Goal: Task Accomplishment & Management: Manage account settings

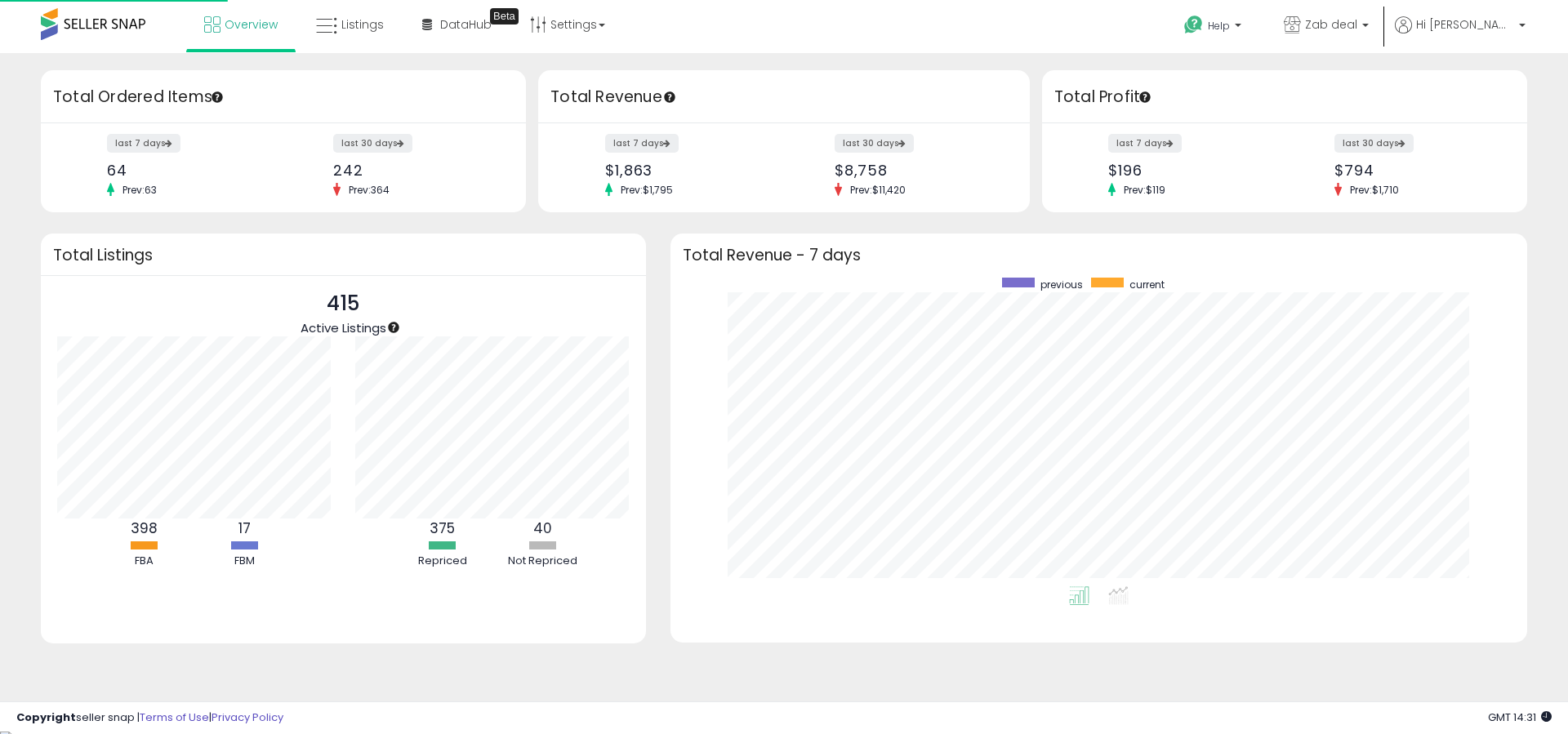
scroll to position [309, 824]
click at [414, 27] on link "DataHub Beta" at bounding box center [456, 24] width 94 height 49
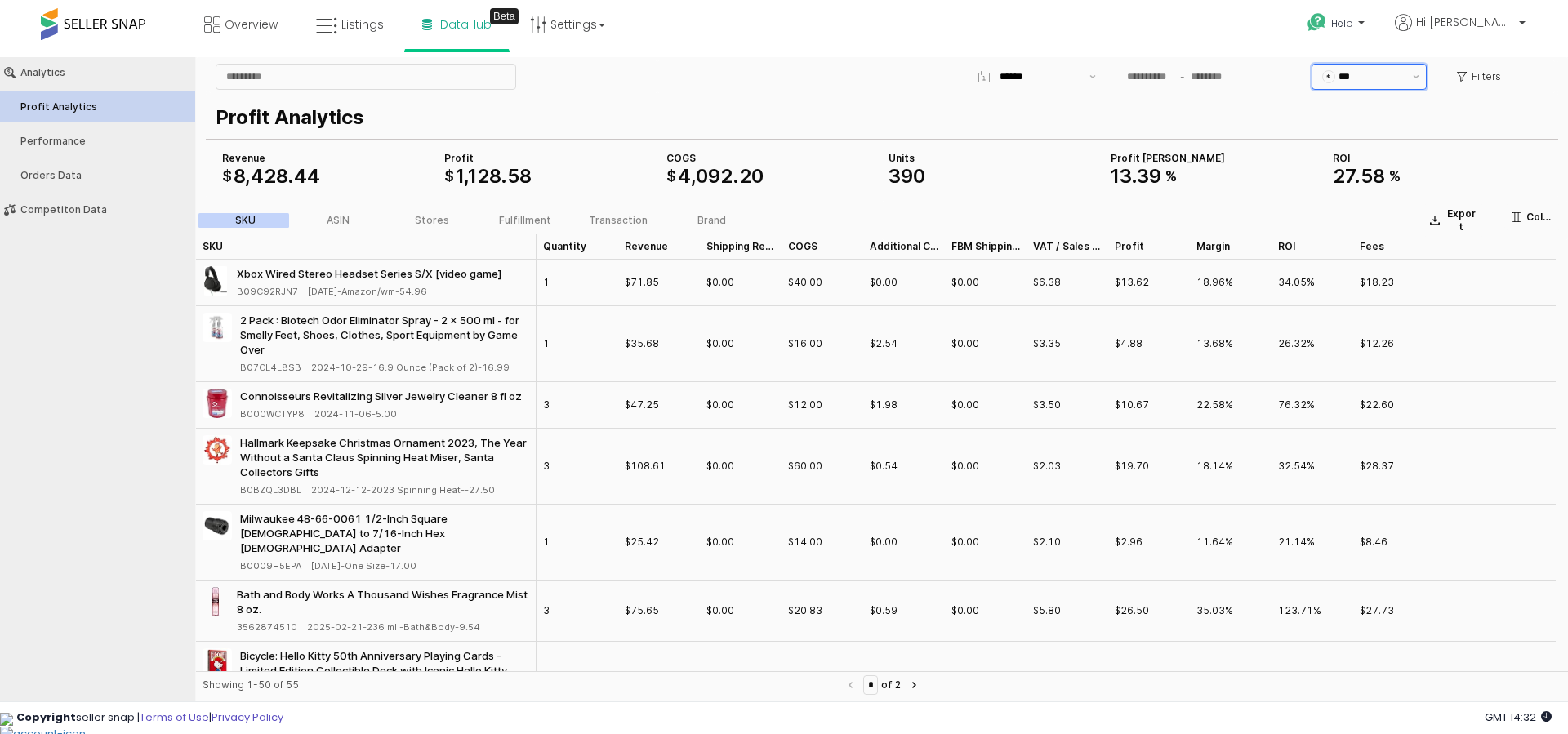
click at [1335, 79] on div "$" at bounding box center [1328, 76] width 13 height 13
click at [1201, 107] on p "Profit Analytics" at bounding box center [879, 118] width 1326 height 29
click at [1080, 74] on div "App Frame" at bounding box center [1037, 76] width 93 height 25
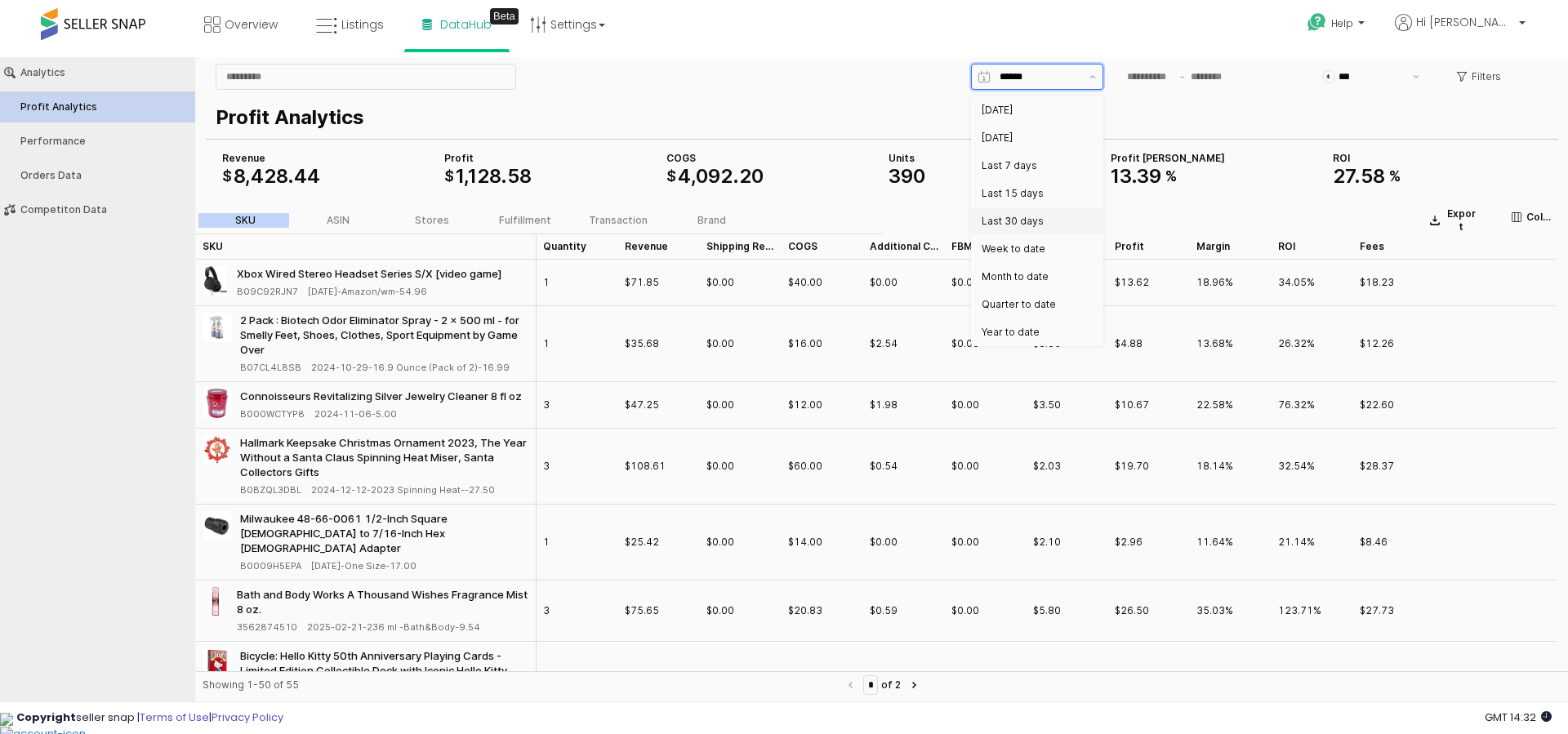
click at [1049, 219] on div "Last 30 days" at bounding box center [1032, 221] width 101 height 13
type input "**********"
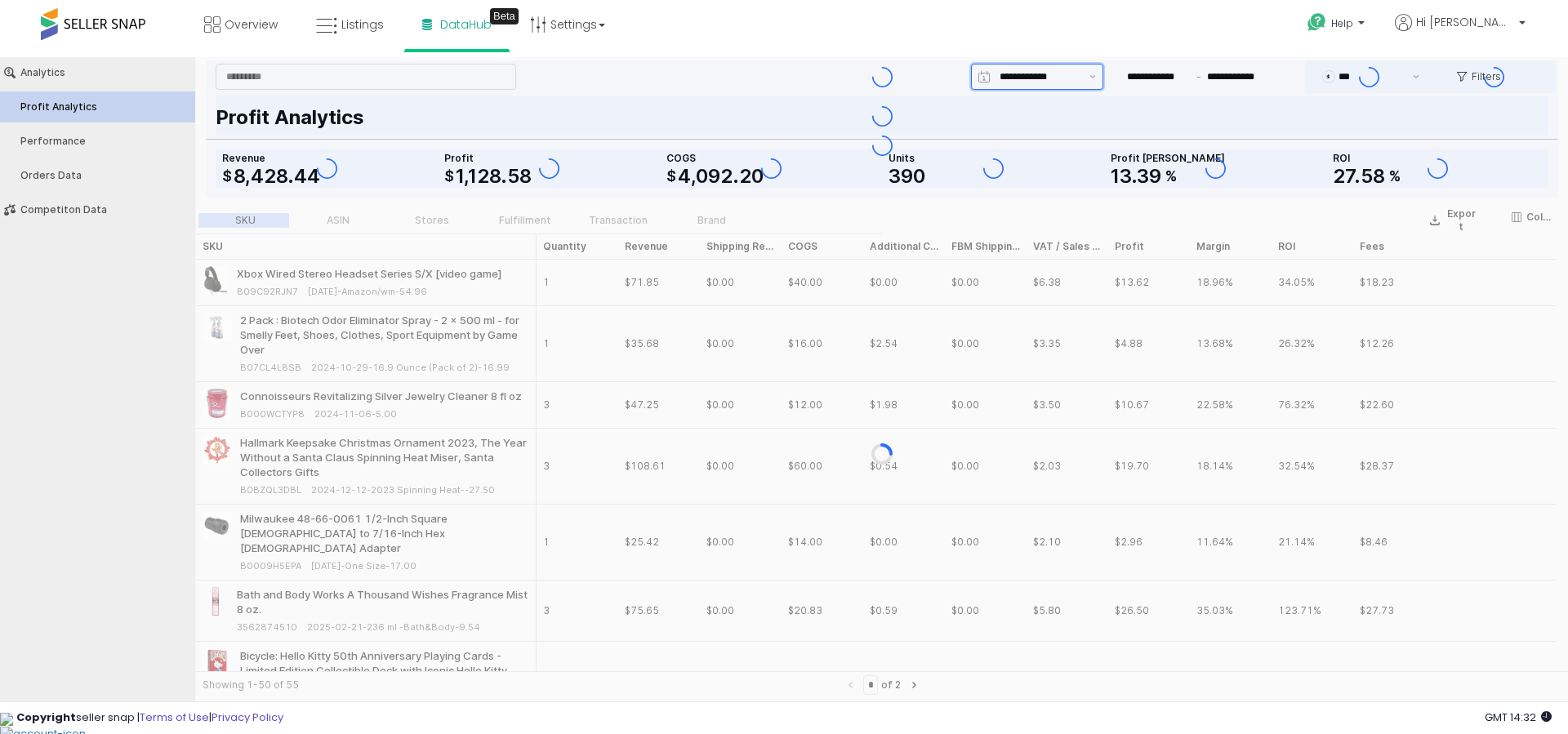
type input "**********"
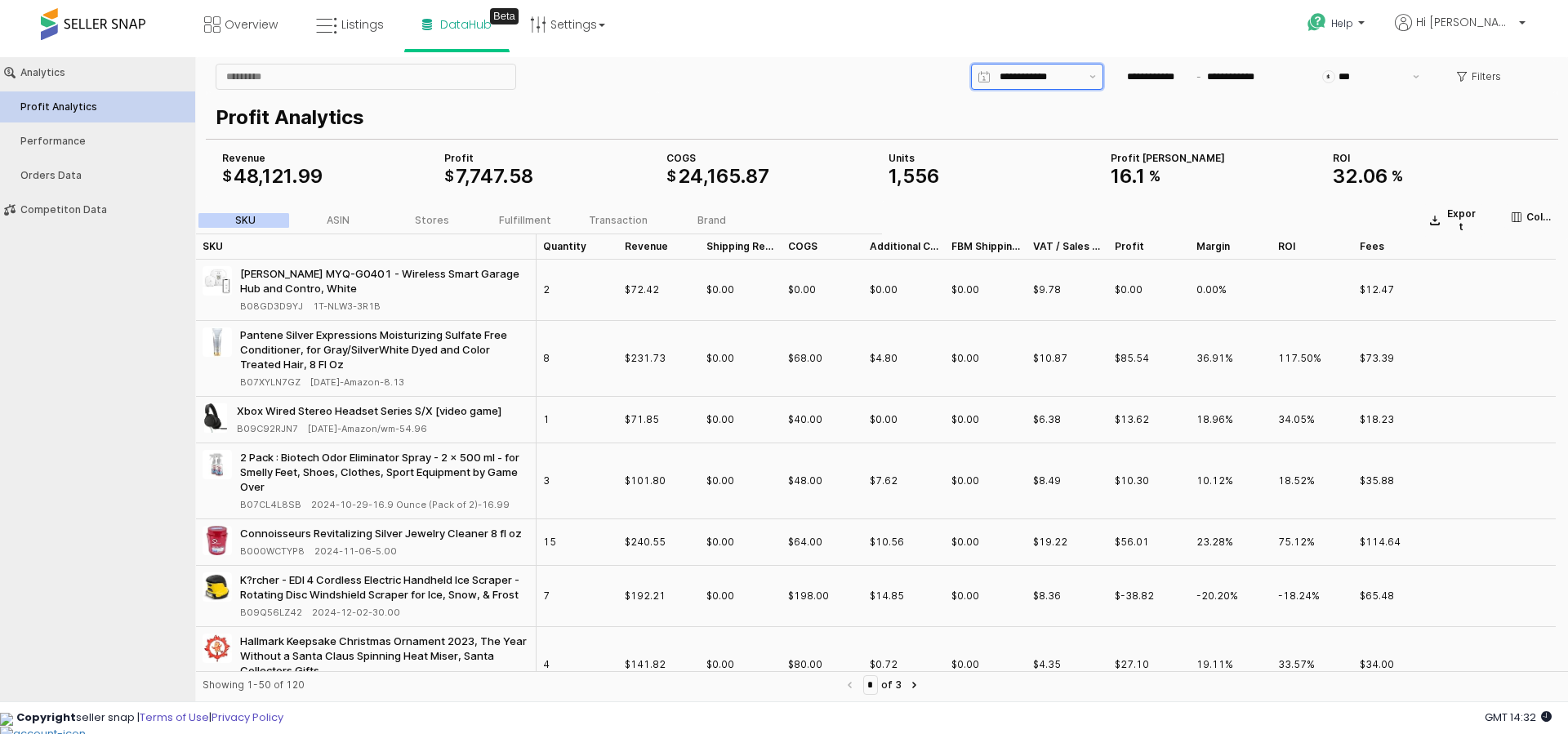
click at [1078, 67] on div "**********" at bounding box center [1037, 76] width 93 height 25
click at [1054, 271] on div "Month to date" at bounding box center [1032, 277] width 101 height 13
type input "**********"
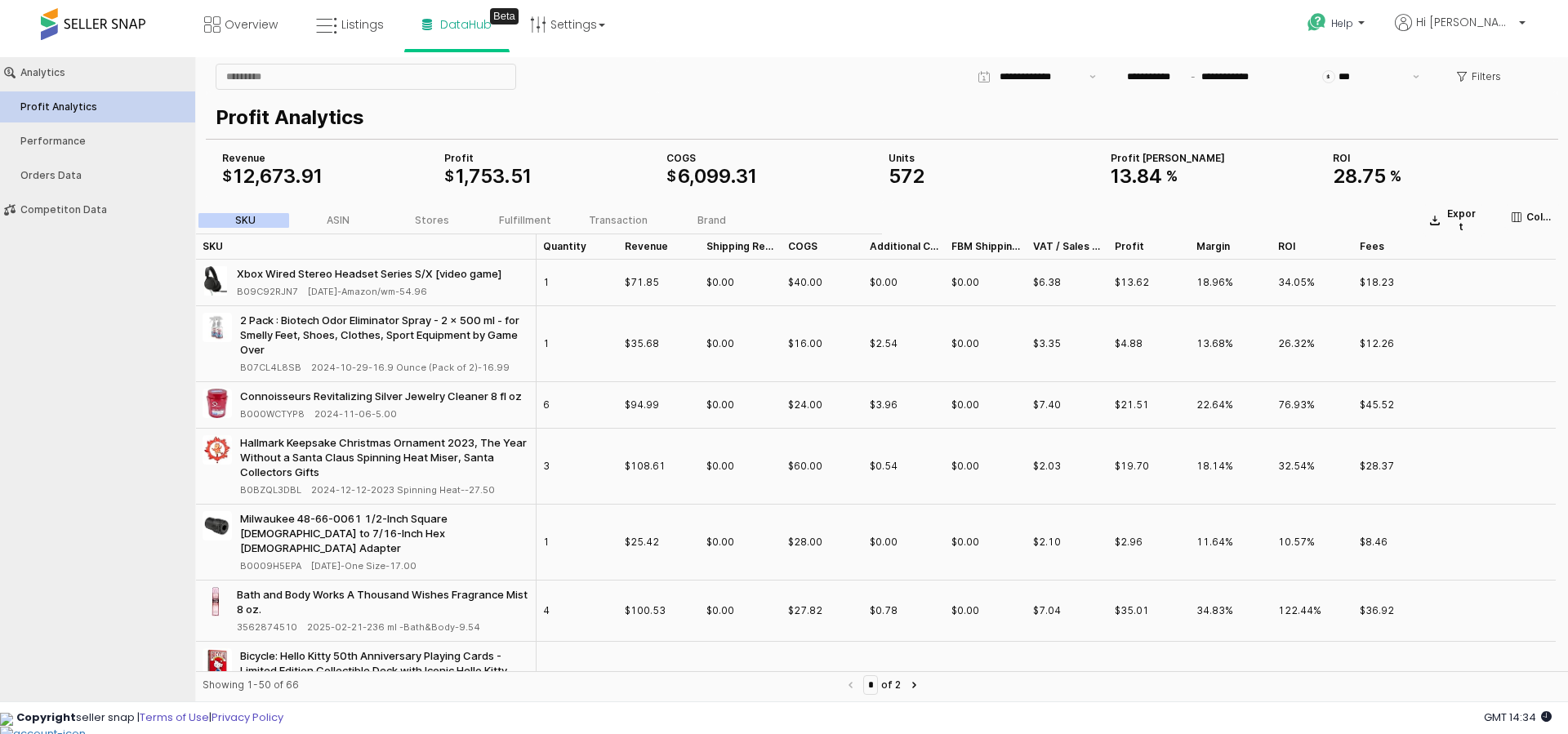
click at [867, 122] on p "Profit Analytics" at bounding box center [879, 118] width 1326 height 29
click at [387, 30] on link "Listings" at bounding box center [349, 24] width 92 height 49
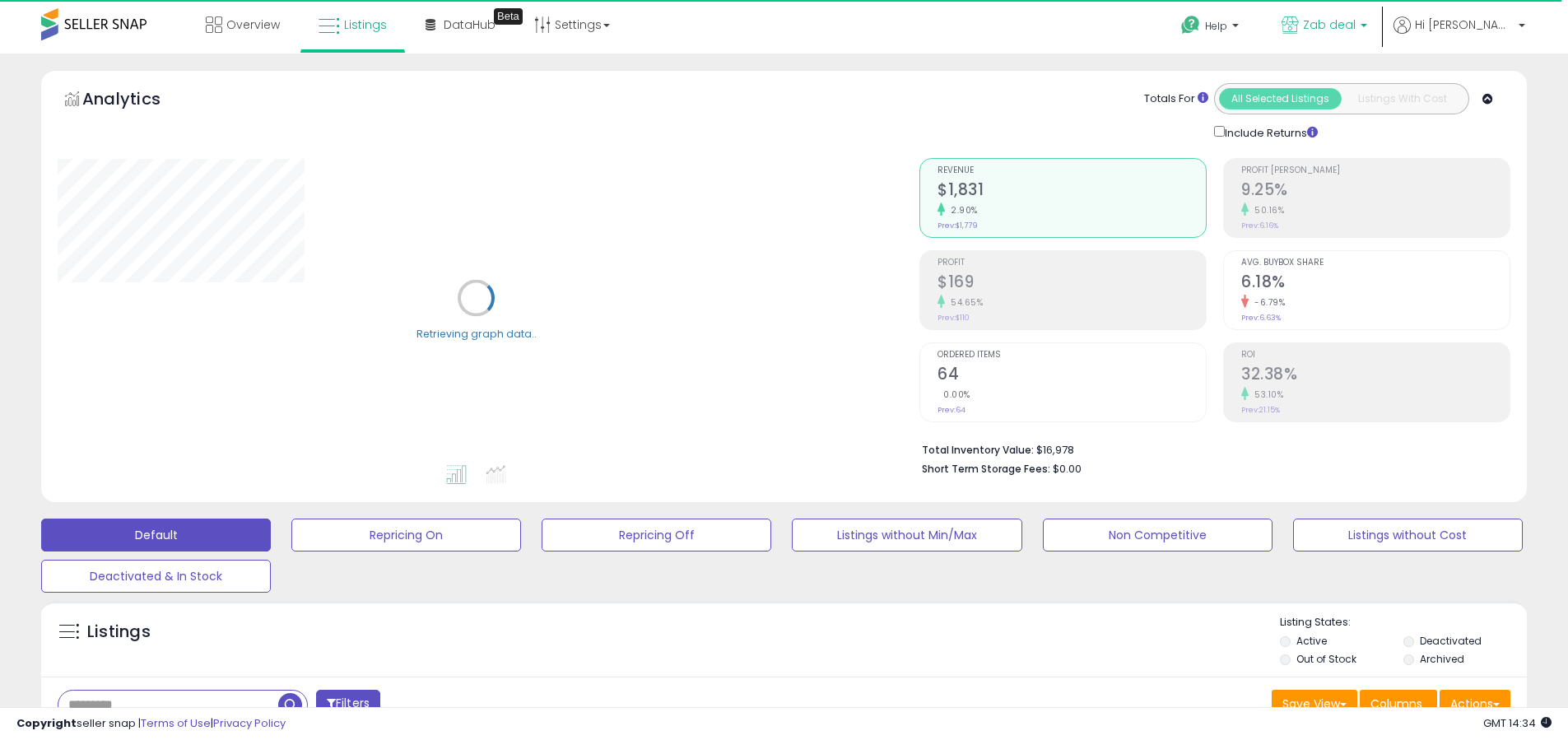
click at [1356, 29] on span "Zab deal" at bounding box center [1329, 24] width 53 height 16
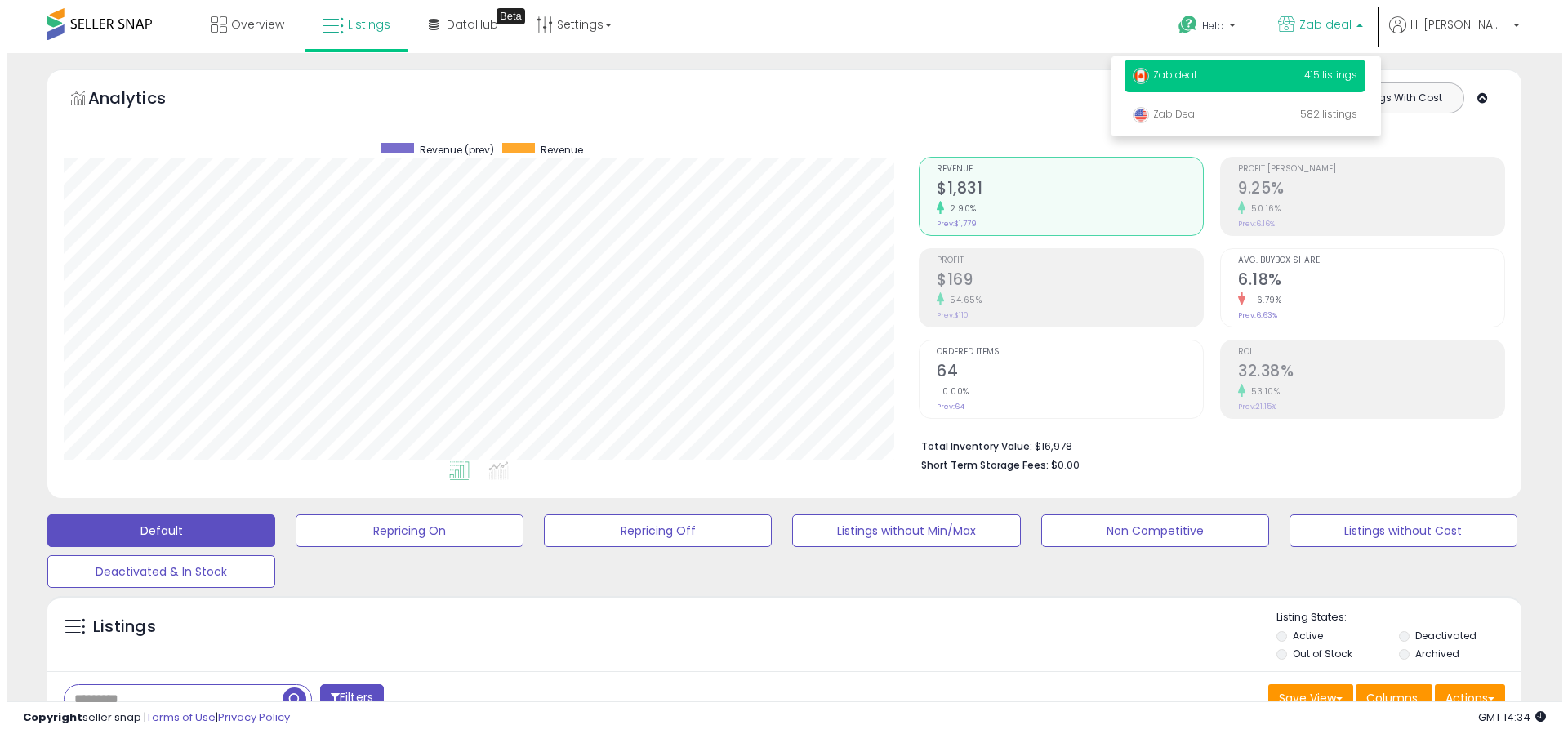
scroll to position [335, 855]
click at [1345, 16] on span "Zab deal" at bounding box center [1319, 24] width 52 height 16
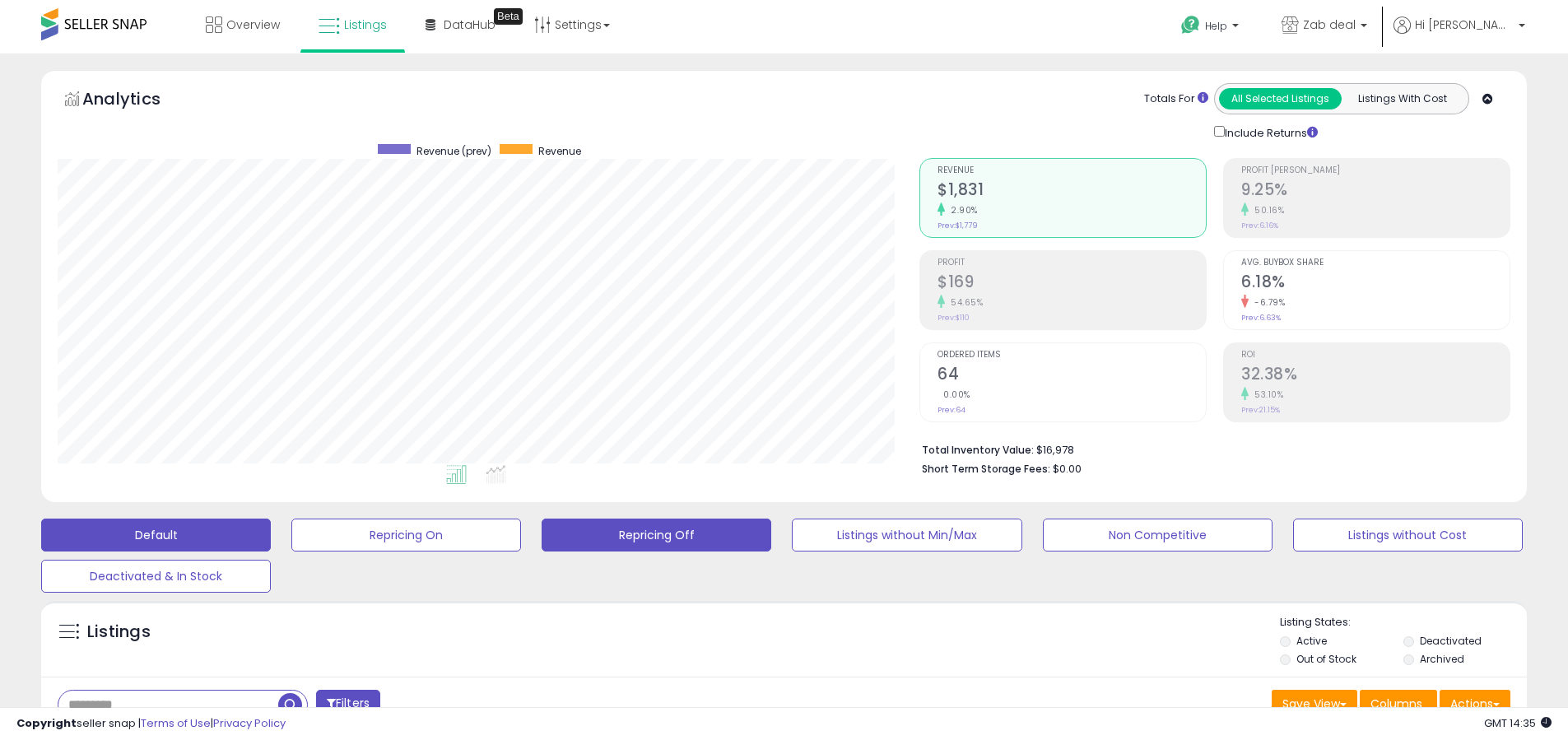
click at [729, 524] on button "Repricing Off" at bounding box center [656, 536] width 230 height 33
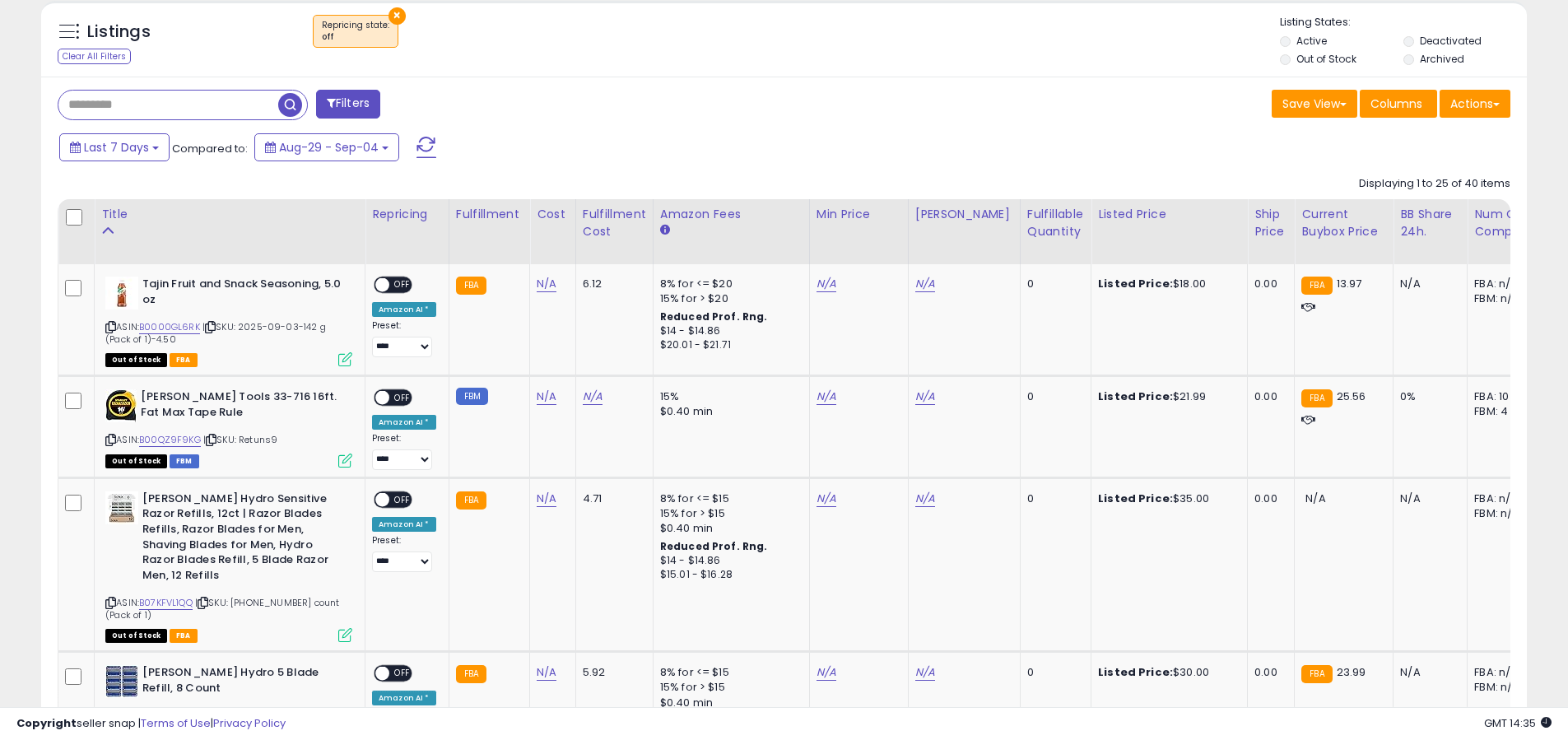
scroll to position [600, 0]
click at [1312, 52] on li "Active" at bounding box center [1341, 43] width 121 height 18
click at [1308, 65] on label "Out of Stock" at bounding box center [1326, 60] width 60 height 14
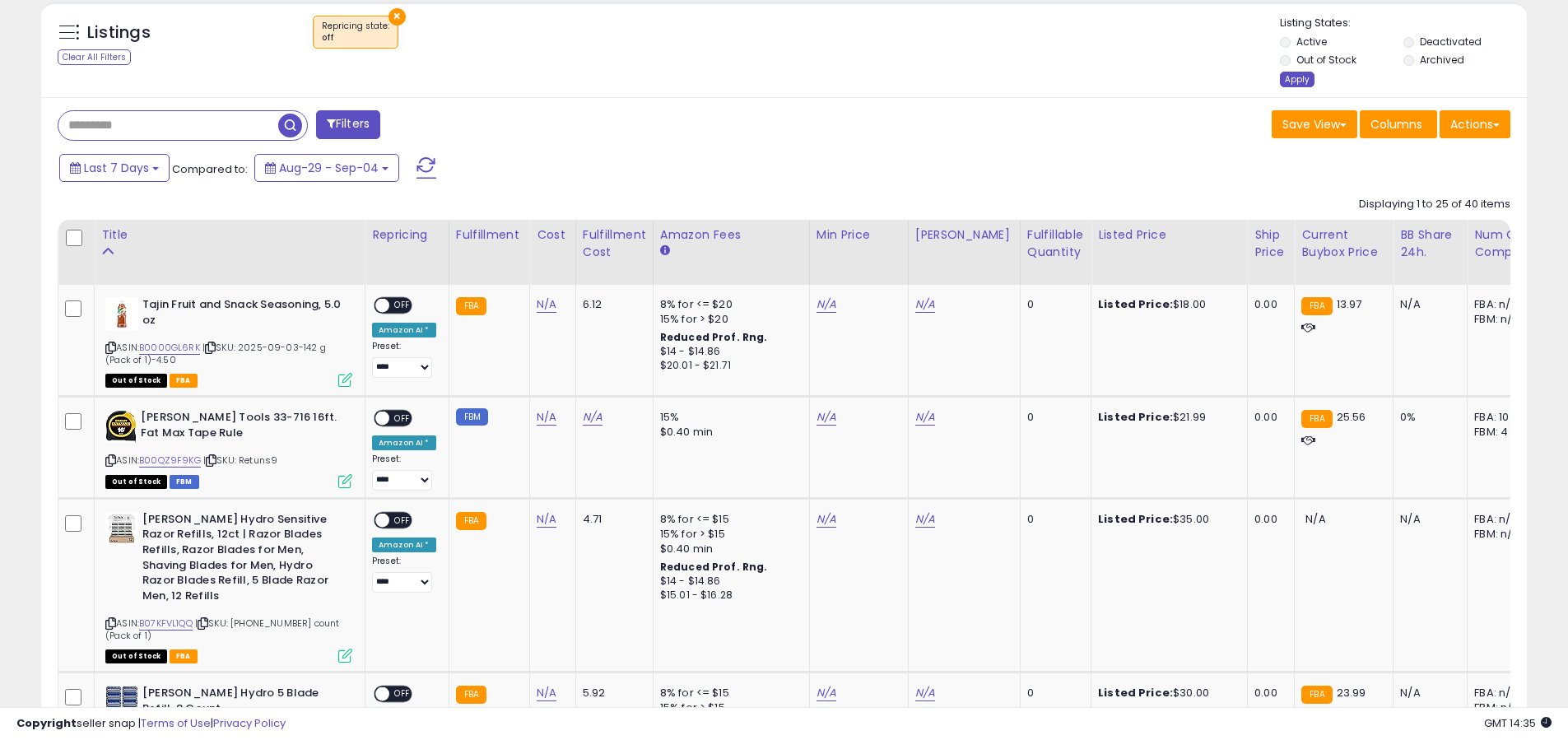
click at [1311, 76] on div "Apply" at bounding box center [1298, 80] width 35 height 16
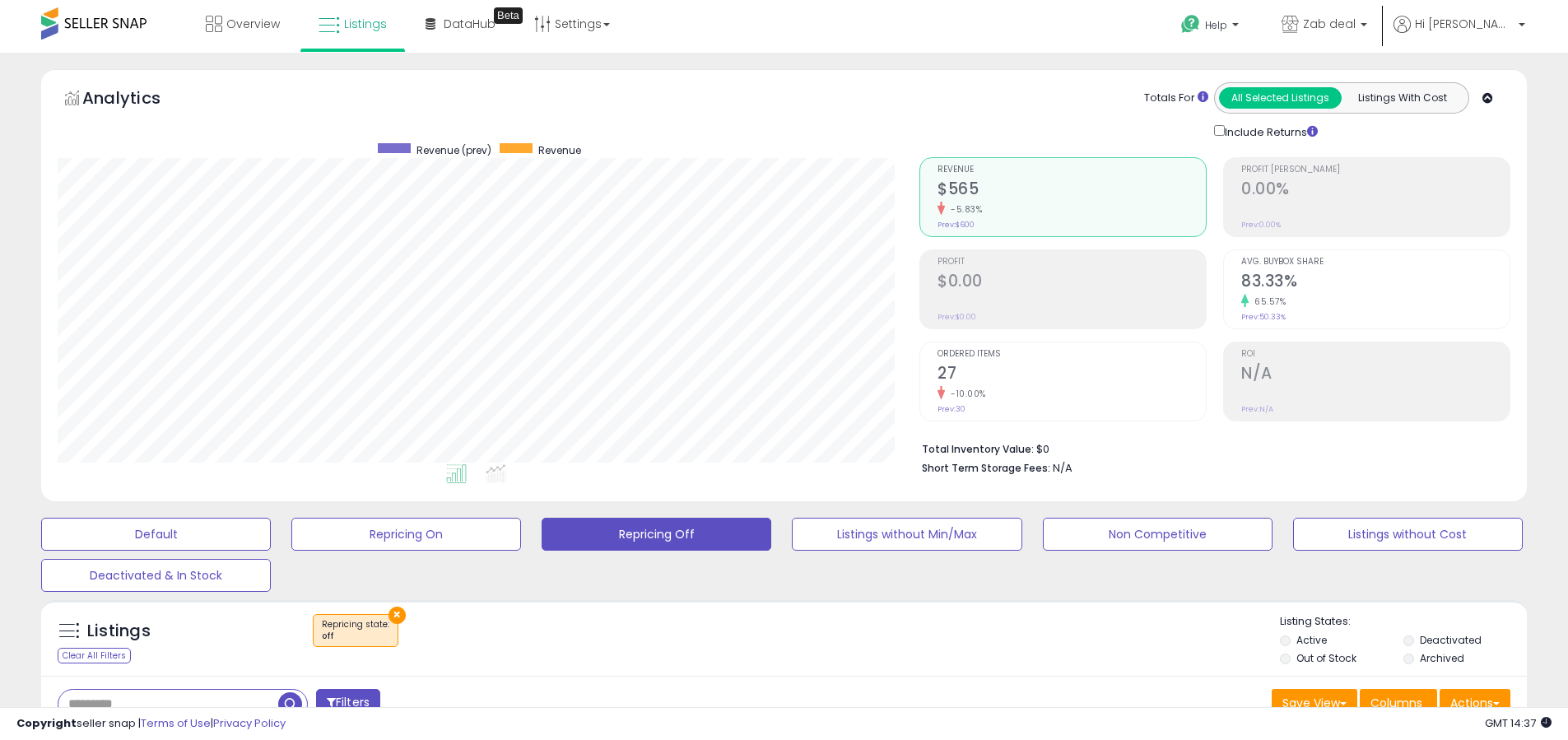
scroll to position [0, 0]
click at [1367, 25] on p "Zab deal" at bounding box center [1325, 27] width 86 height 21
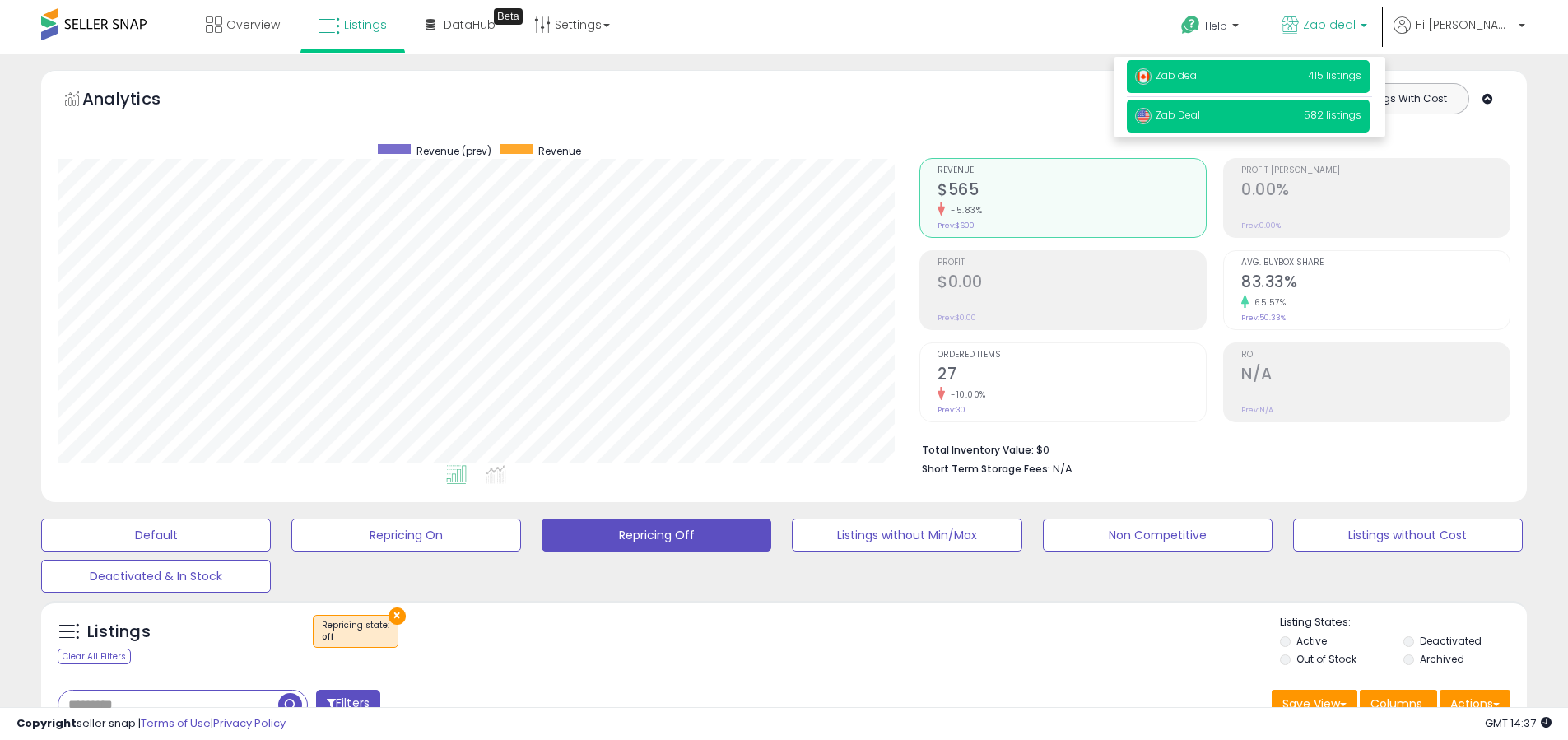
click at [1329, 125] on p "Zab Deal 582 listings" at bounding box center [1248, 116] width 243 height 33
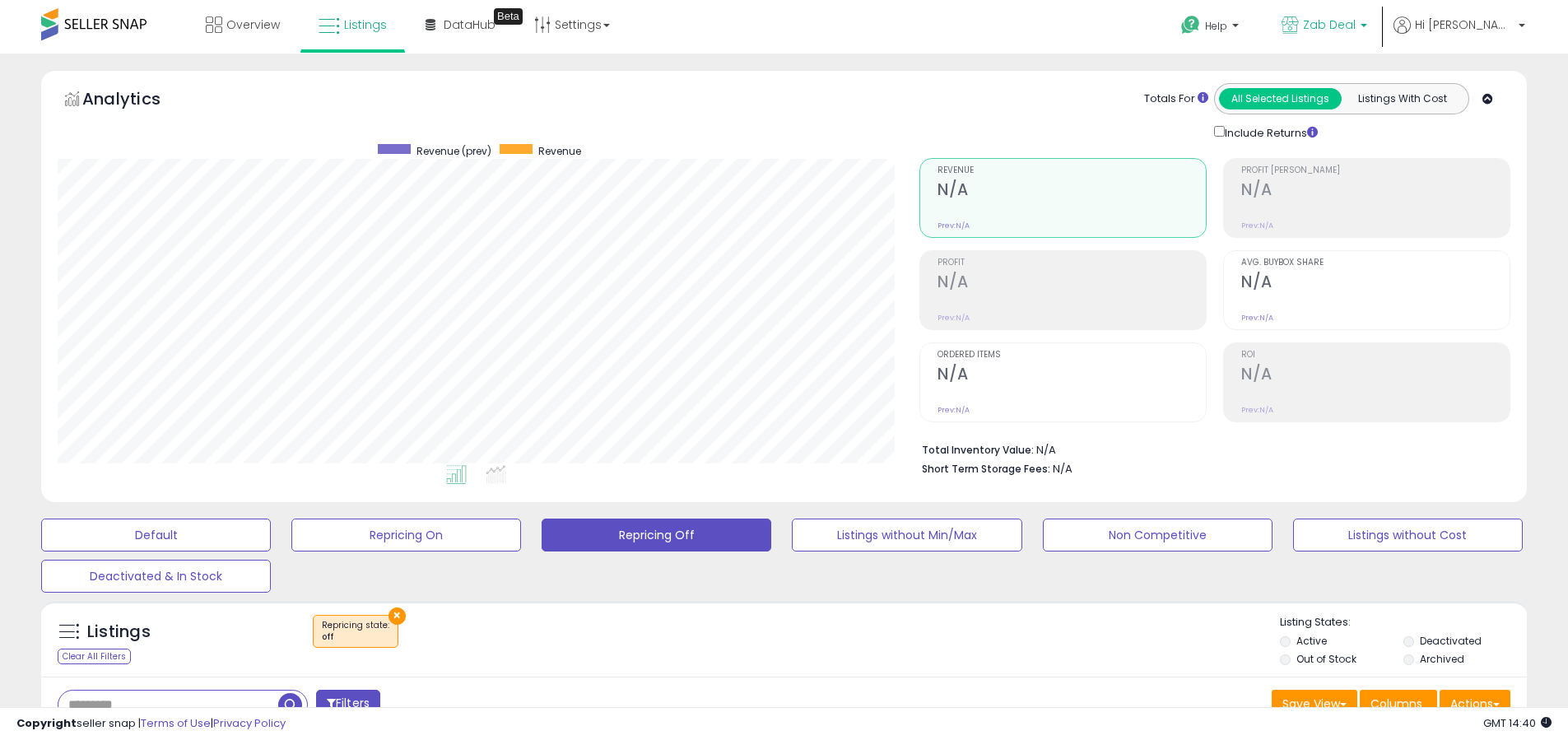
click at [1367, 27] on p "Zab Deal" at bounding box center [1325, 27] width 86 height 21
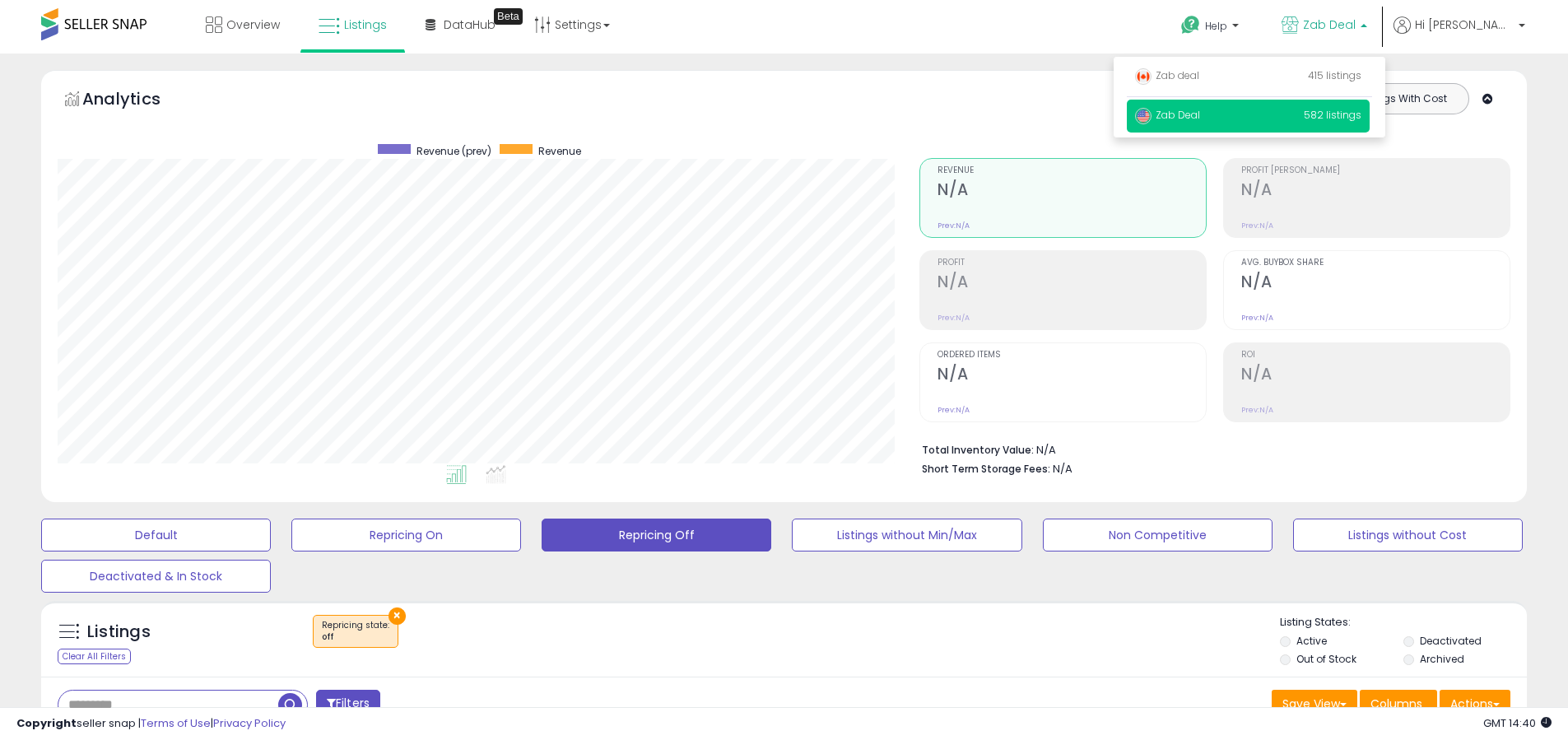
click at [1367, 28] on p "Zab Deal" at bounding box center [1325, 27] width 86 height 21
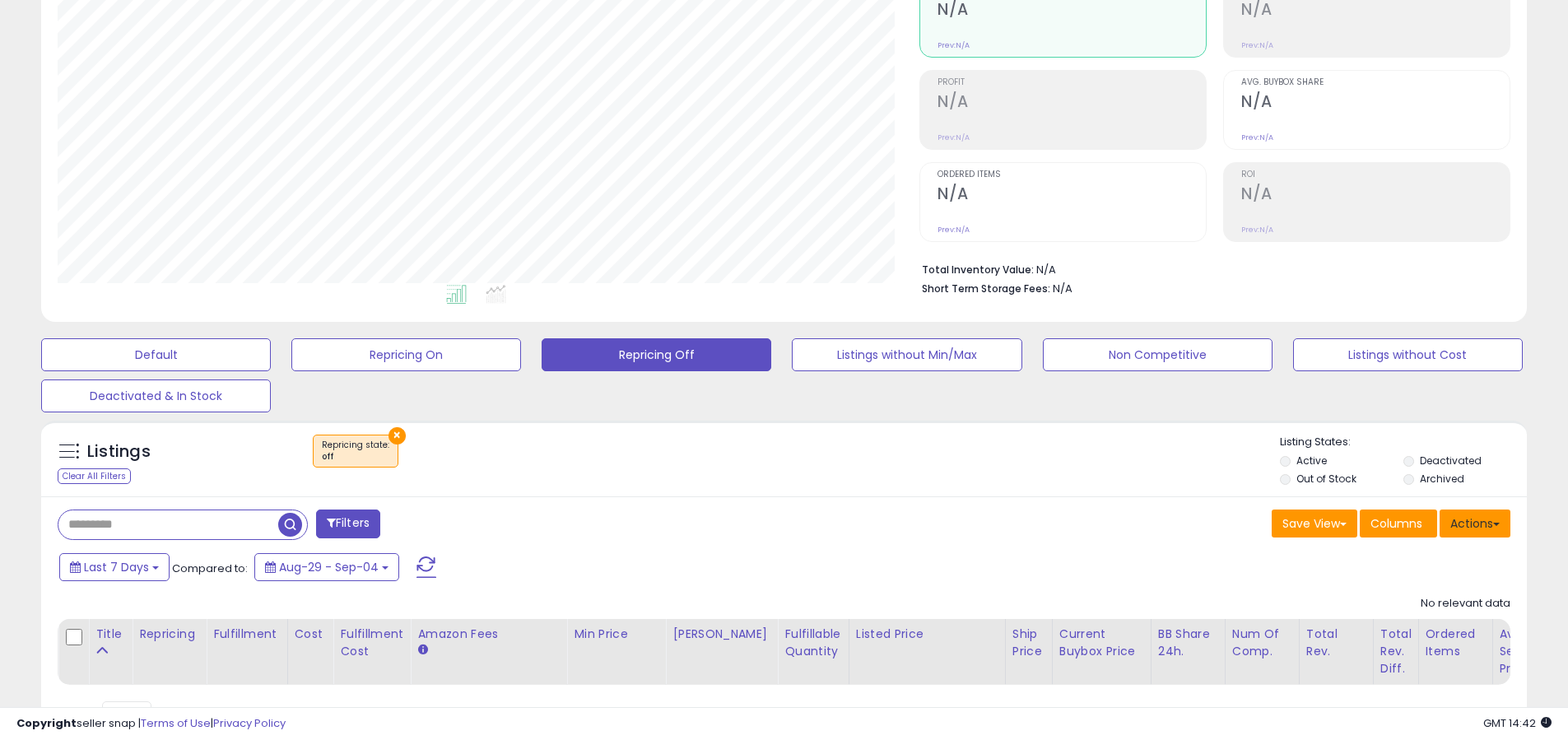
click at [1462, 515] on button "Actions" at bounding box center [1475, 523] width 71 height 28
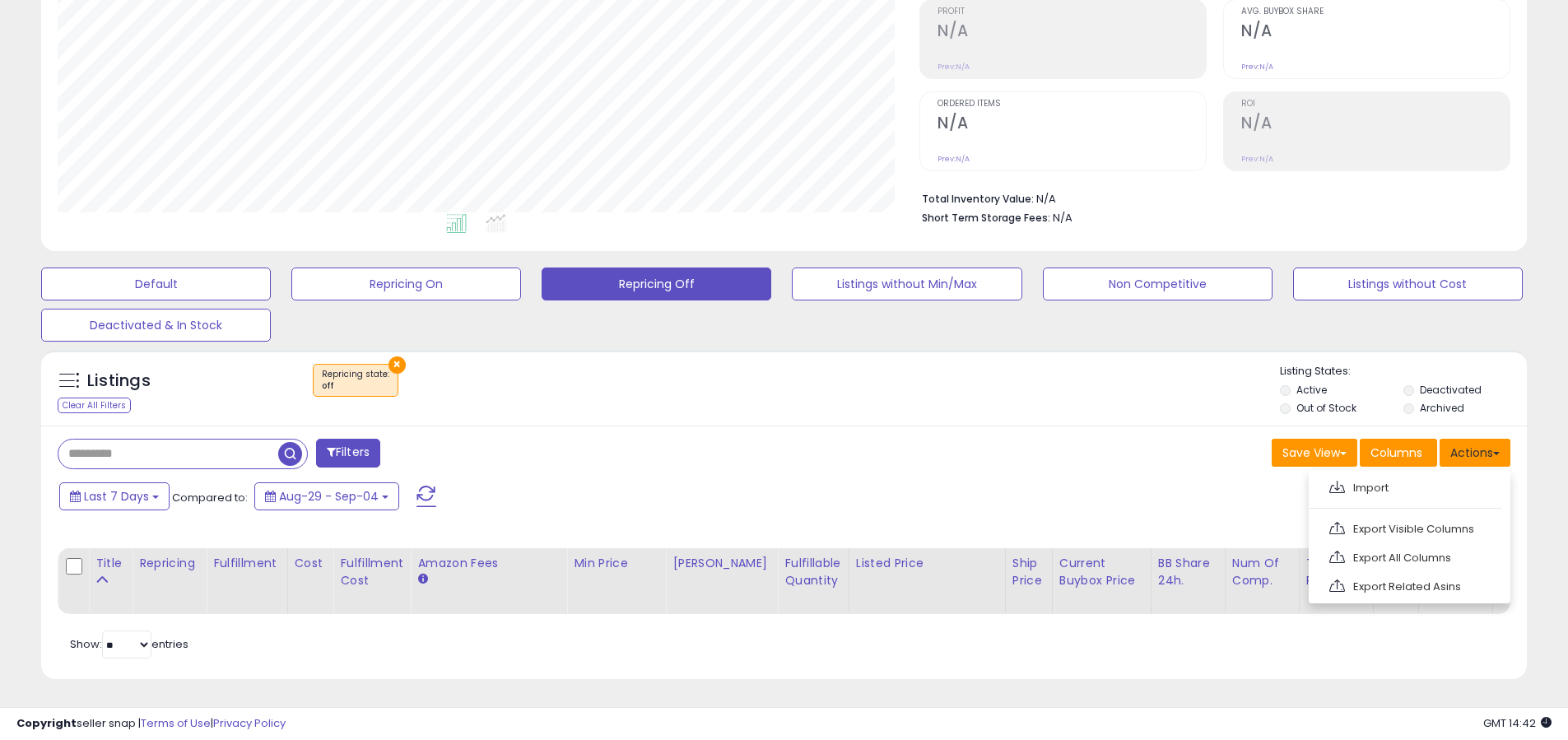
scroll to position [264, 0]
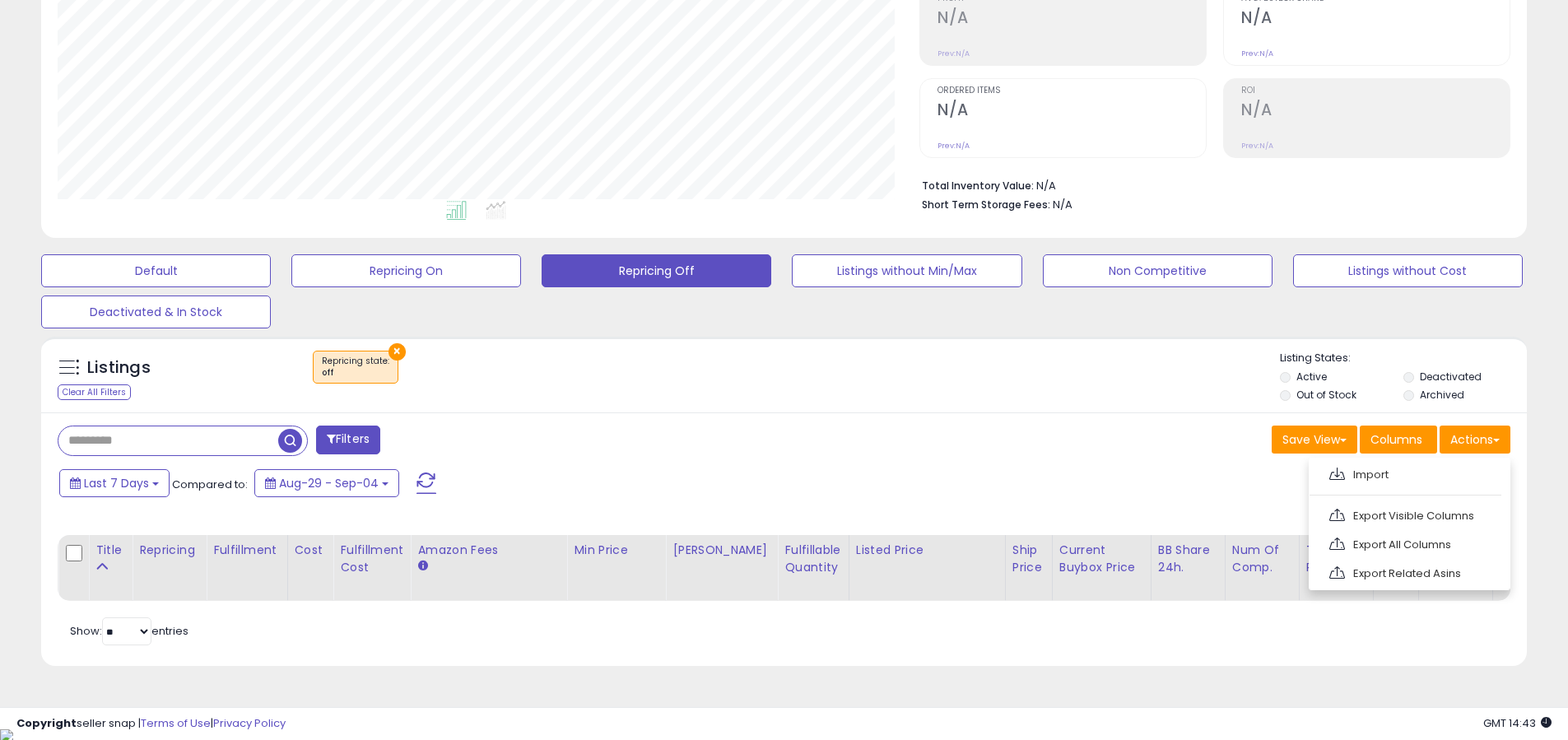
click at [1105, 461] on div "Filters Save View Save As New View Update Current View Columns" at bounding box center [784, 540] width 1486 height 255
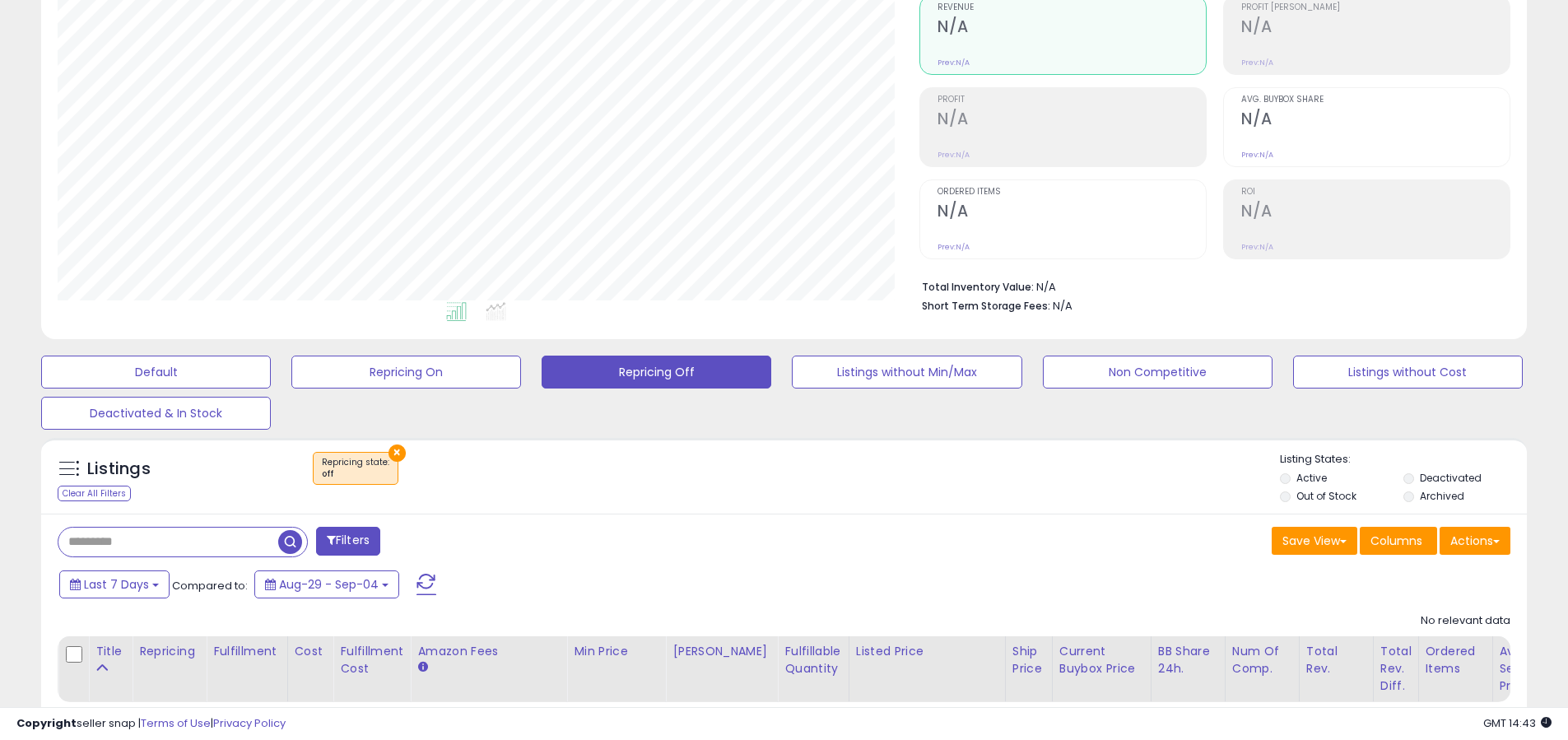
scroll to position [0, 0]
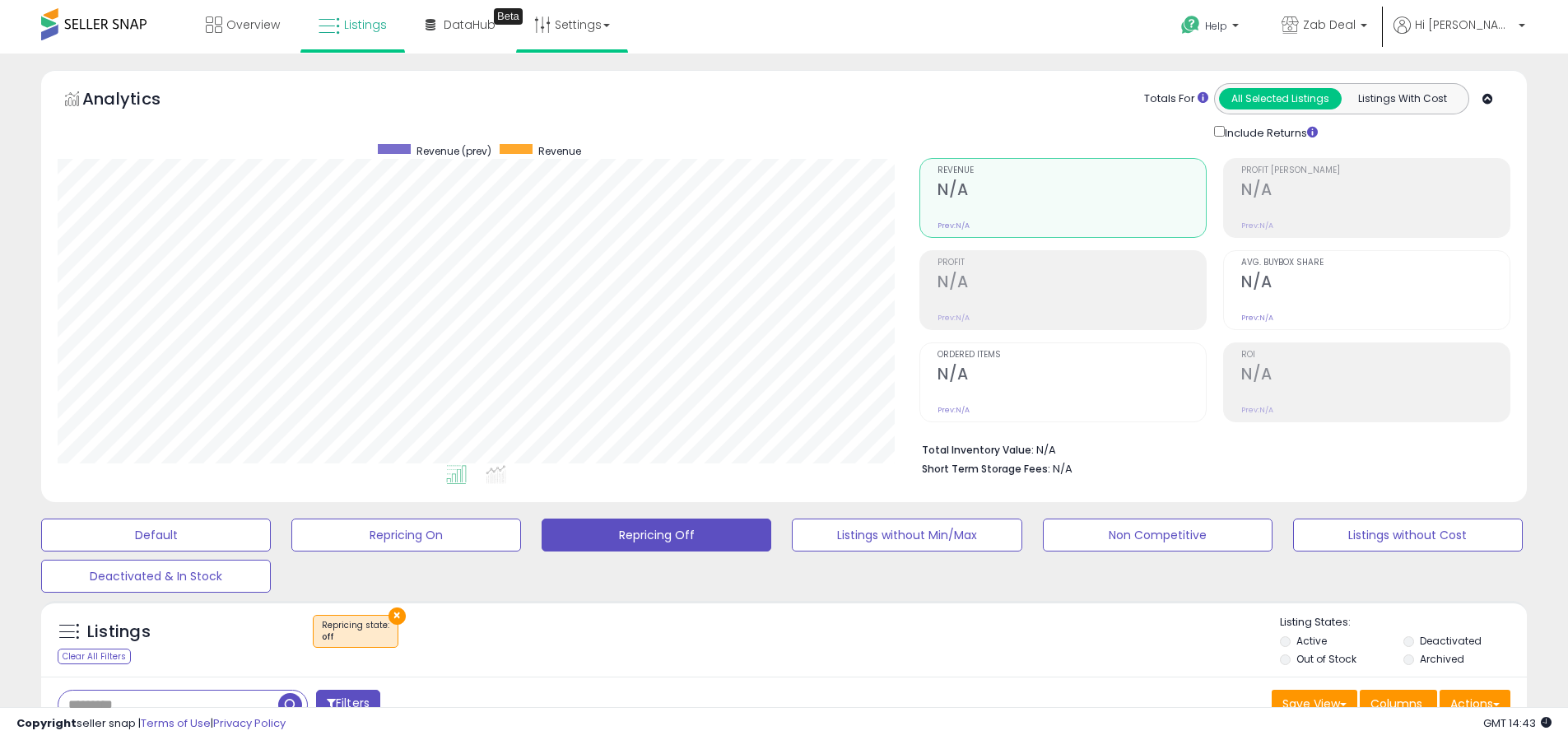
click at [516, 25] on li "Settings Store settings User settings" at bounding box center [572, 26] width 112 height 53
click at [483, 44] on link "DataHub Beta" at bounding box center [460, 24] width 94 height 49
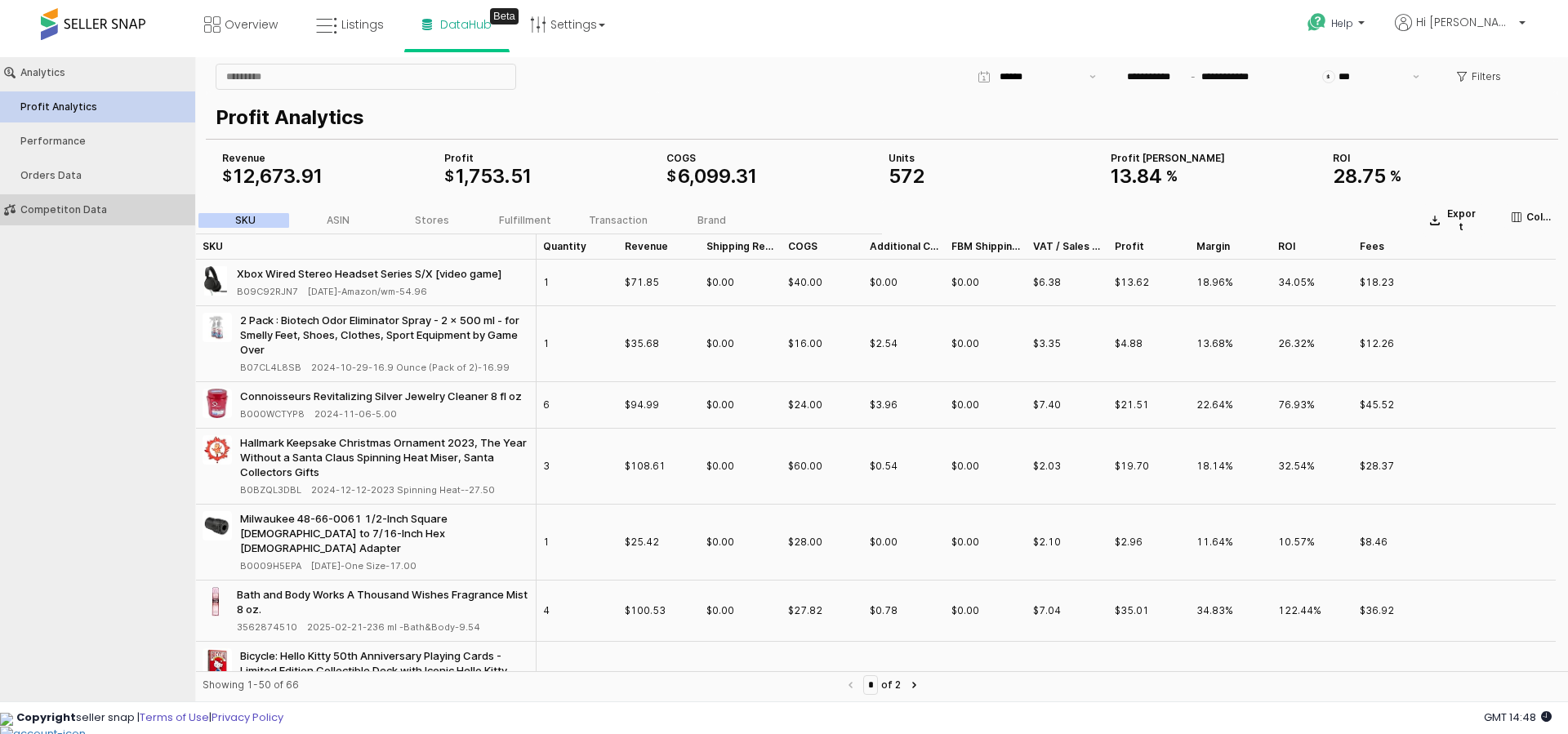
click at [66, 216] on button "Competiton Data" at bounding box center [97, 210] width 206 height 31
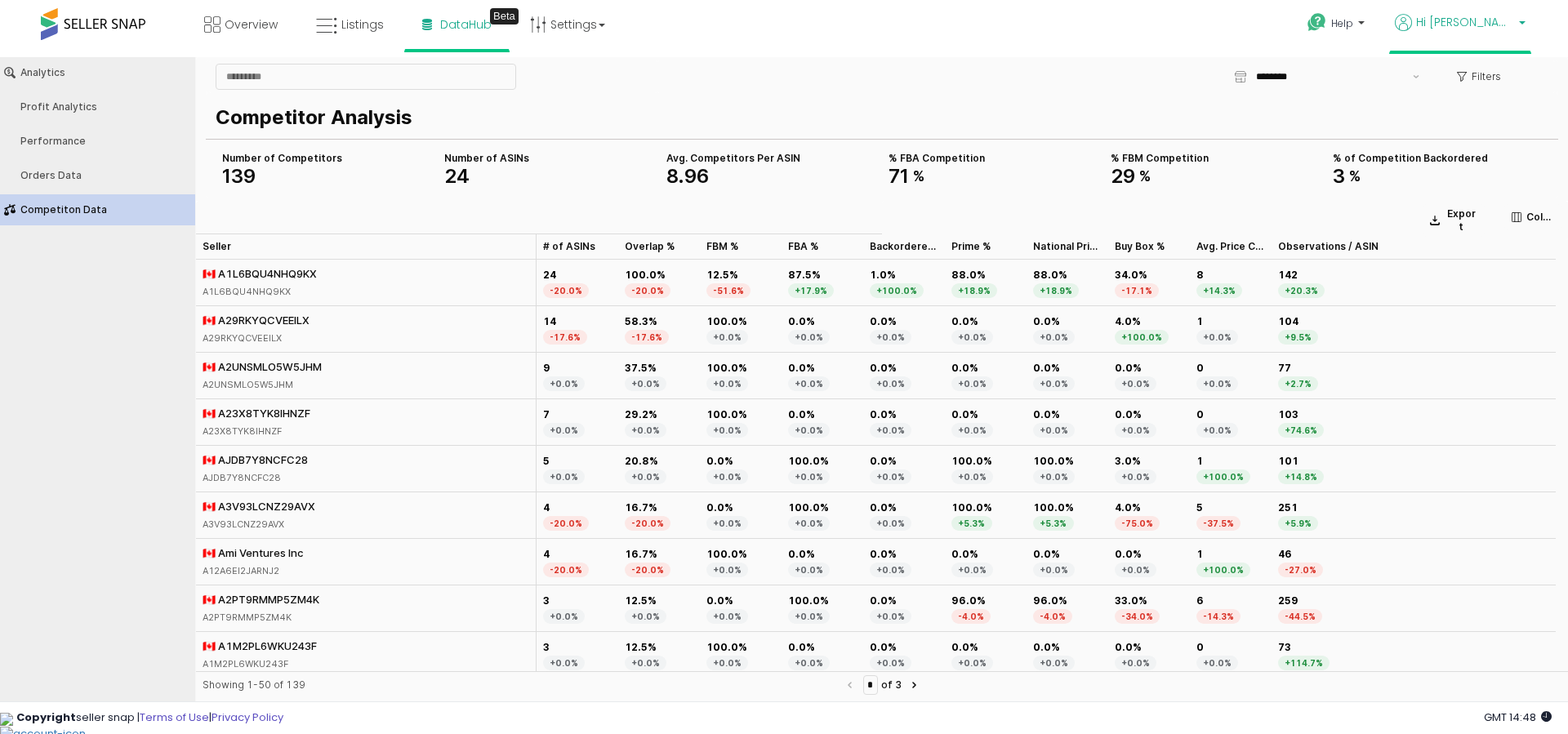
click at [1510, 21] on span "Hi Abdul" at bounding box center [1466, 21] width 98 height 16
click at [1400, 80] on input "********" at bounding box center [1329, 76] width 147 height 16
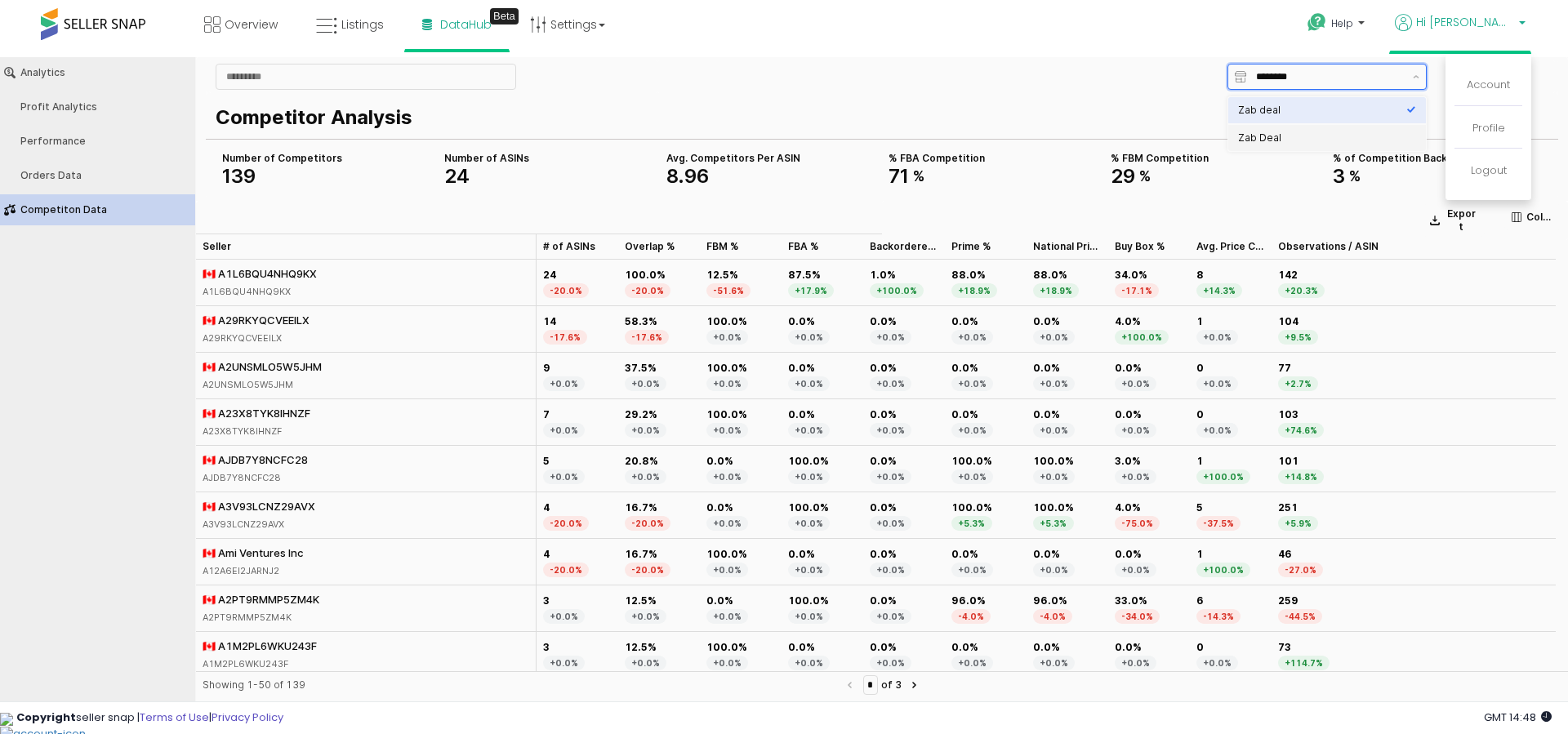
click at [1353, 137] on div "Zab Deal" at bounding box center [1323, 138] width 168 height 13
type input "********"
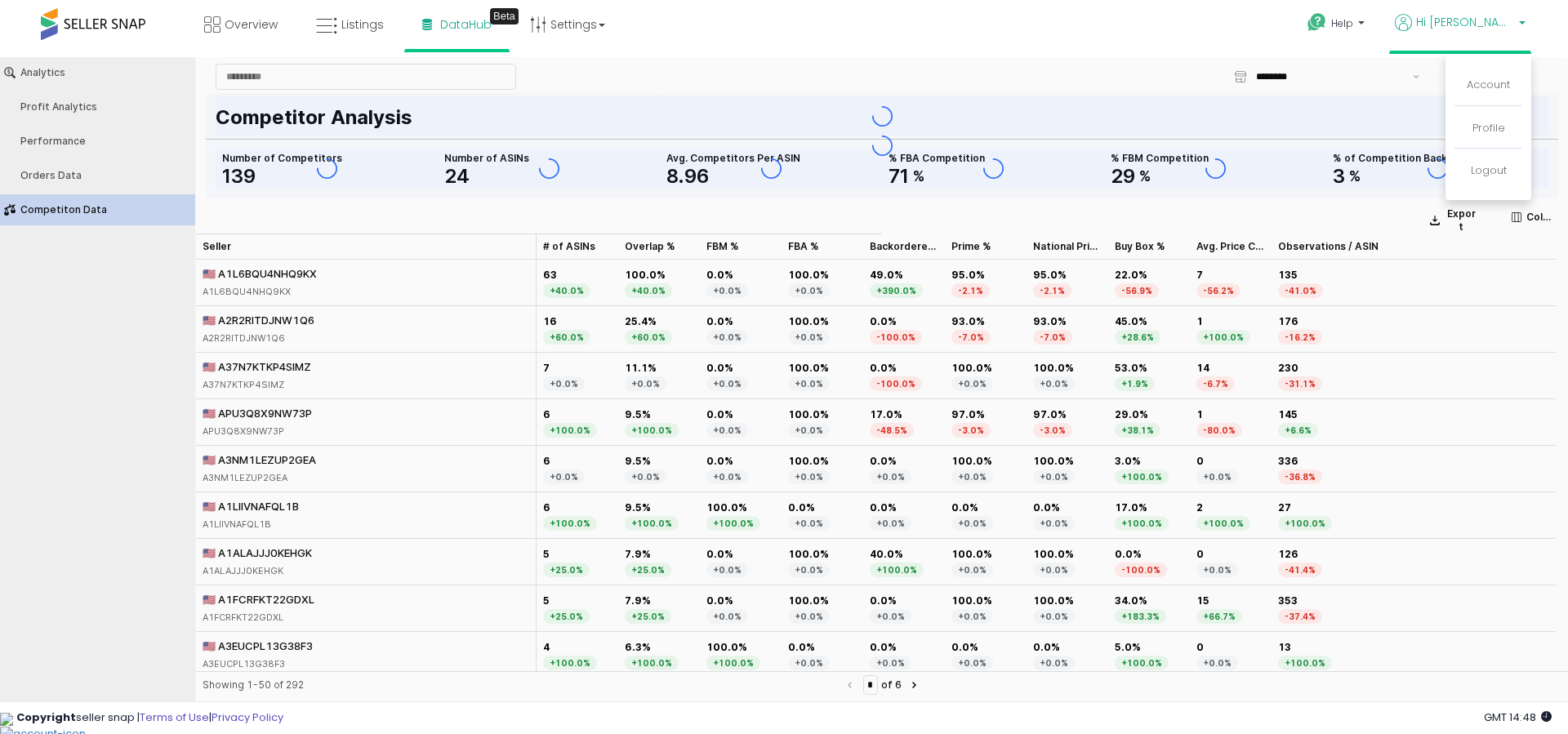
click at [265, 272] on div "🇺🇸 A1L6BQU4NHQ9KX" at bounding box center [260, 273] width 114 height 15
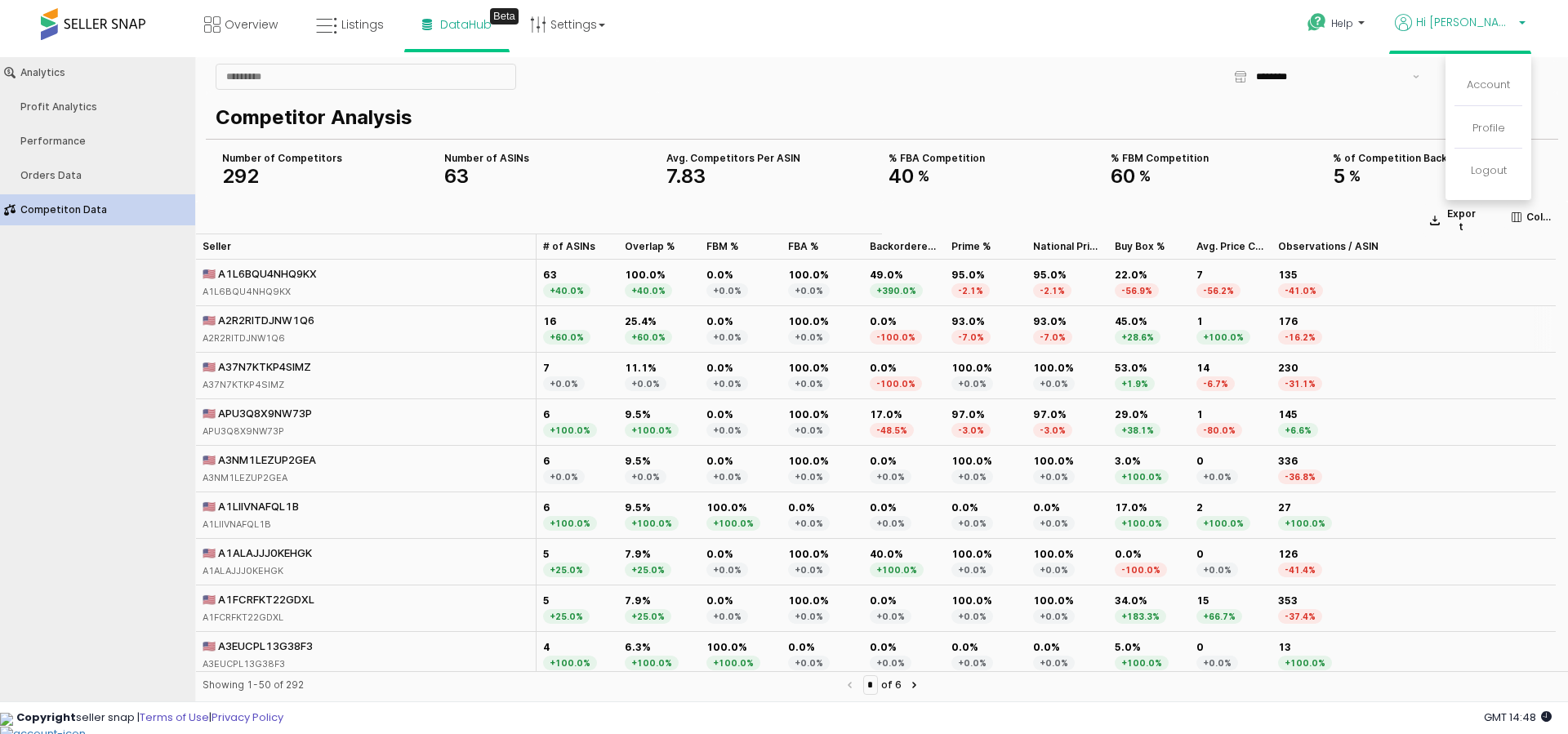
click at [307, 322] on div "🇺🇸 A2R2RITDJNW1Q6" at bounding box center [259, 320] width 112 height 15
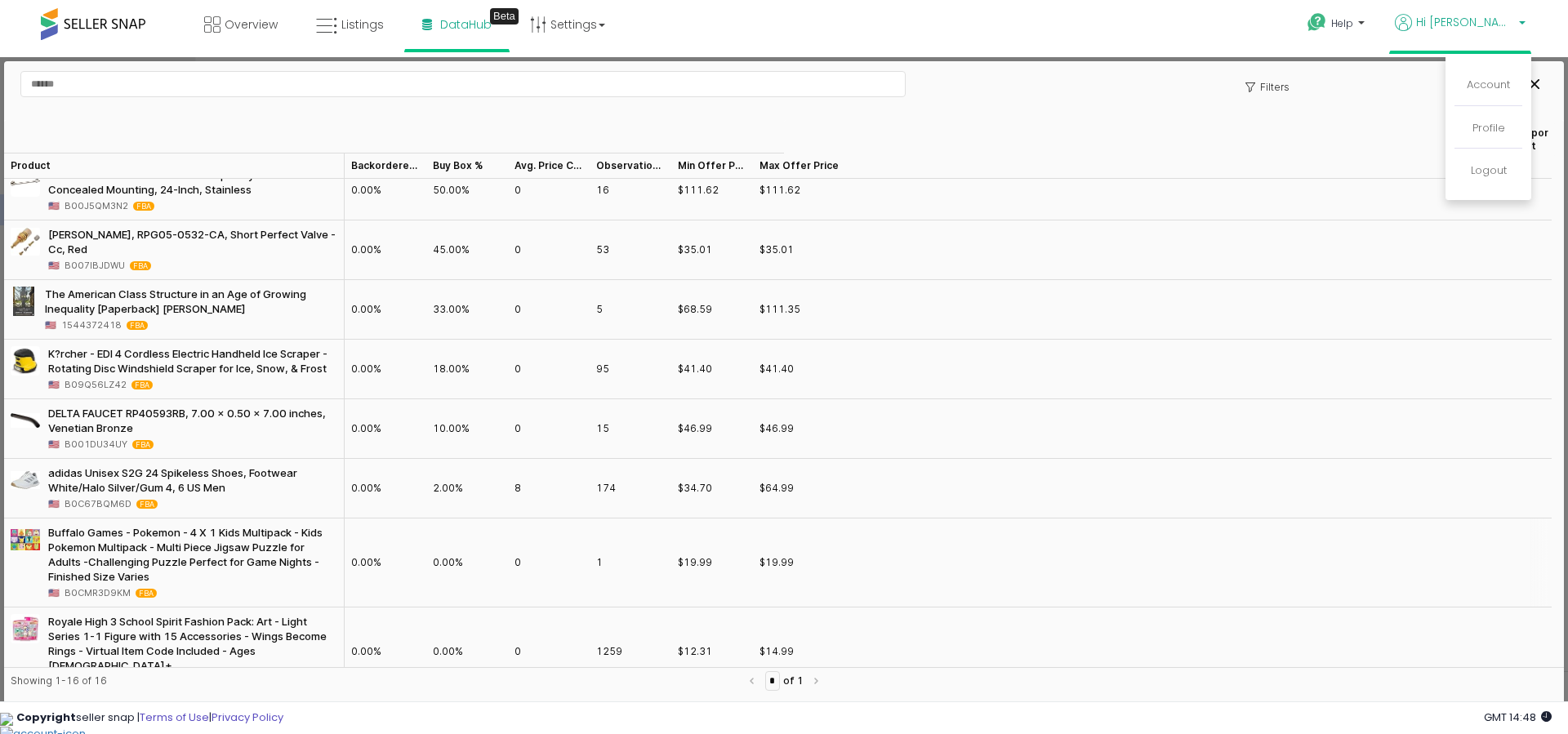
scroll to position [509, 0]
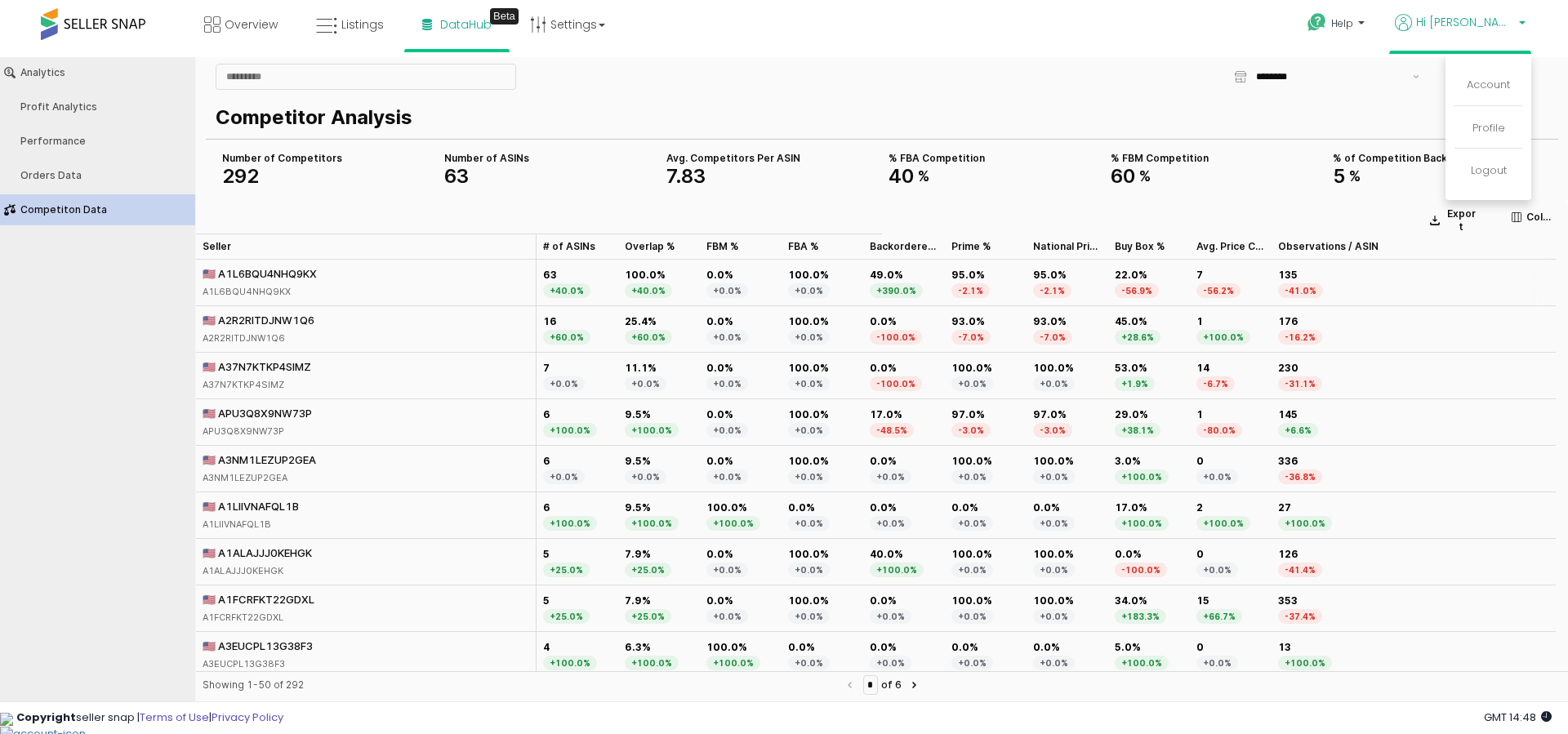
click at [295, 276] on div "🇺🇸 A1L6BQU4NHQ9KX" at bounding box center [260, 273] width 114 height 15
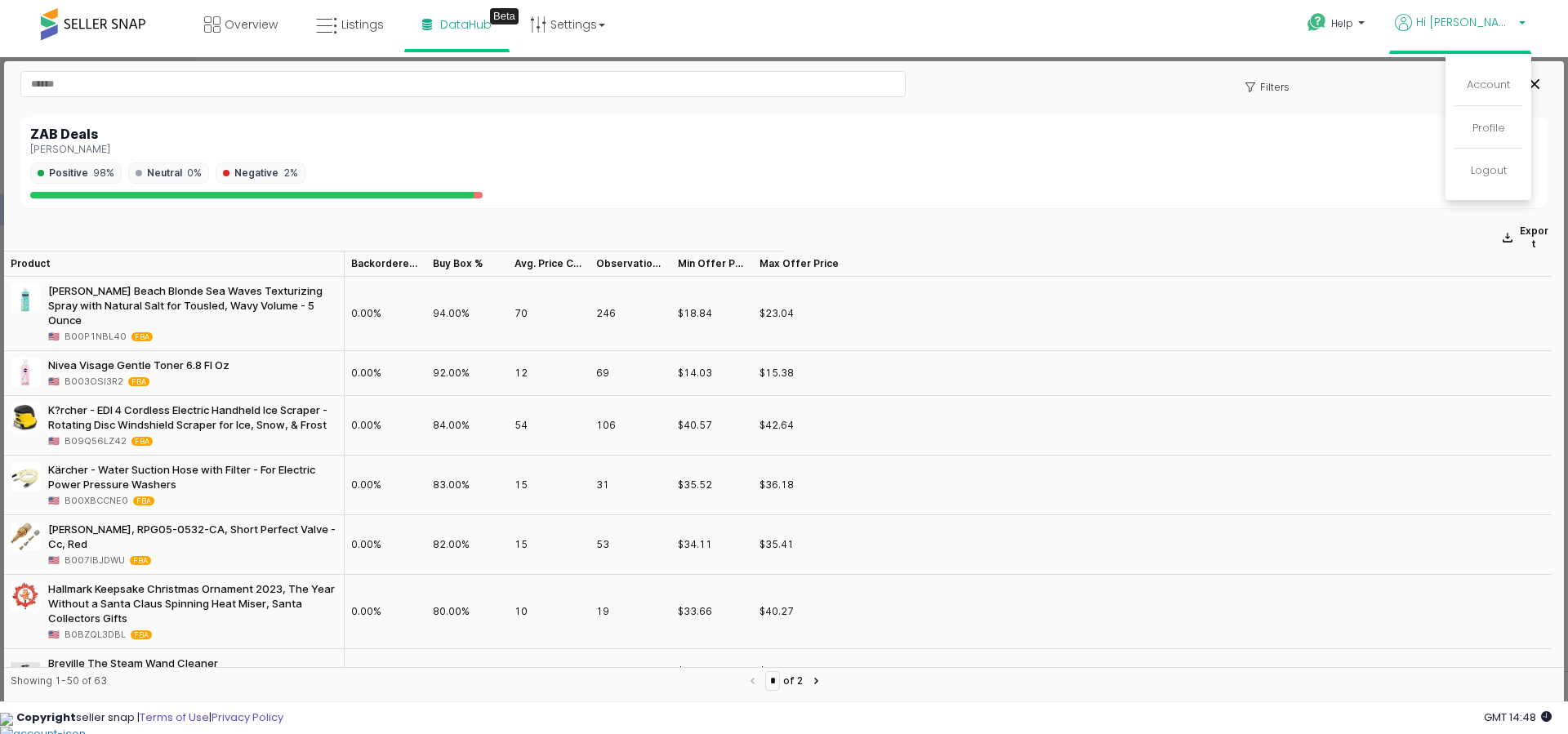
click at [1507, 28] on span "Hi Abdul" at bounding box center [1466, 21] width 98 height 16
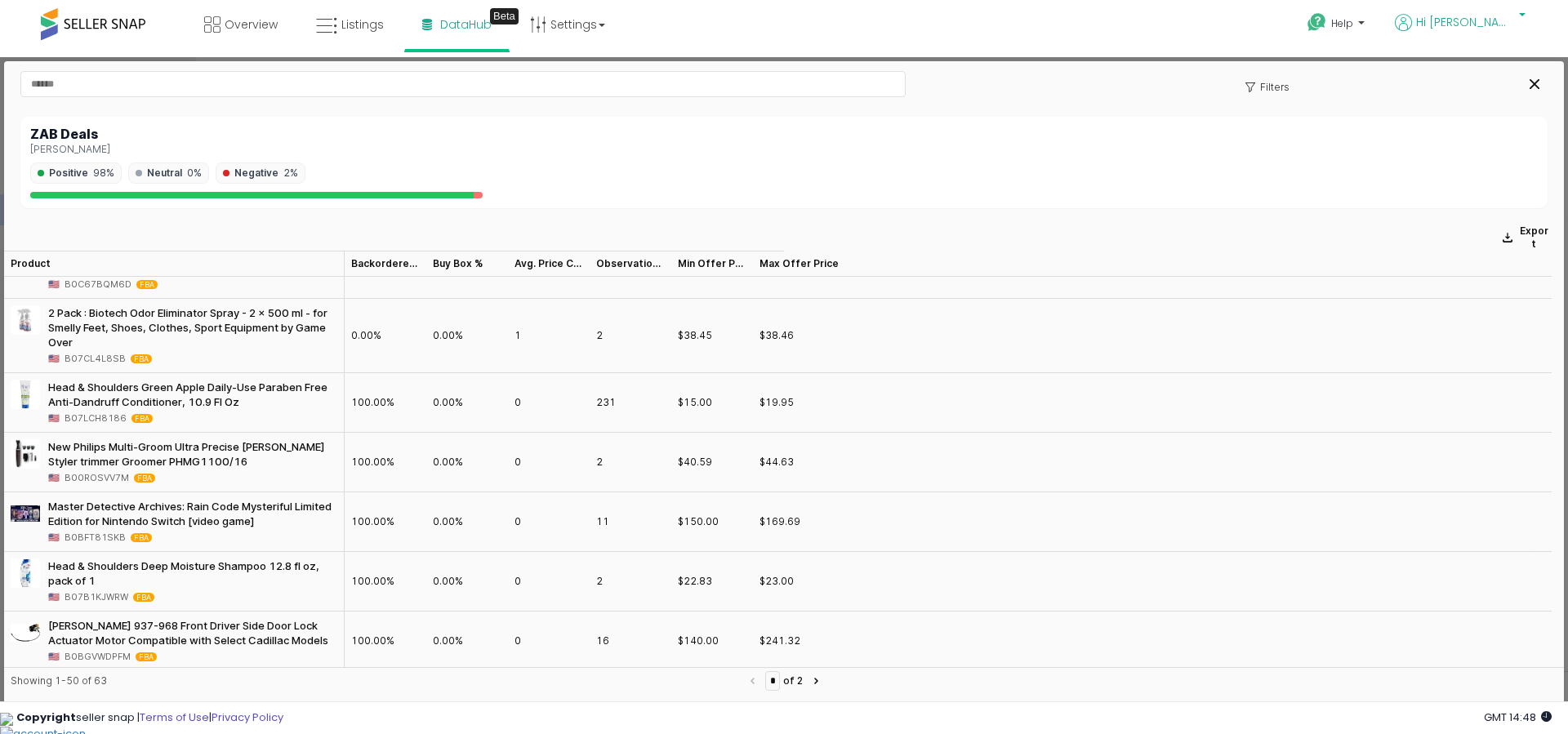
scroll to position [2781, 0]
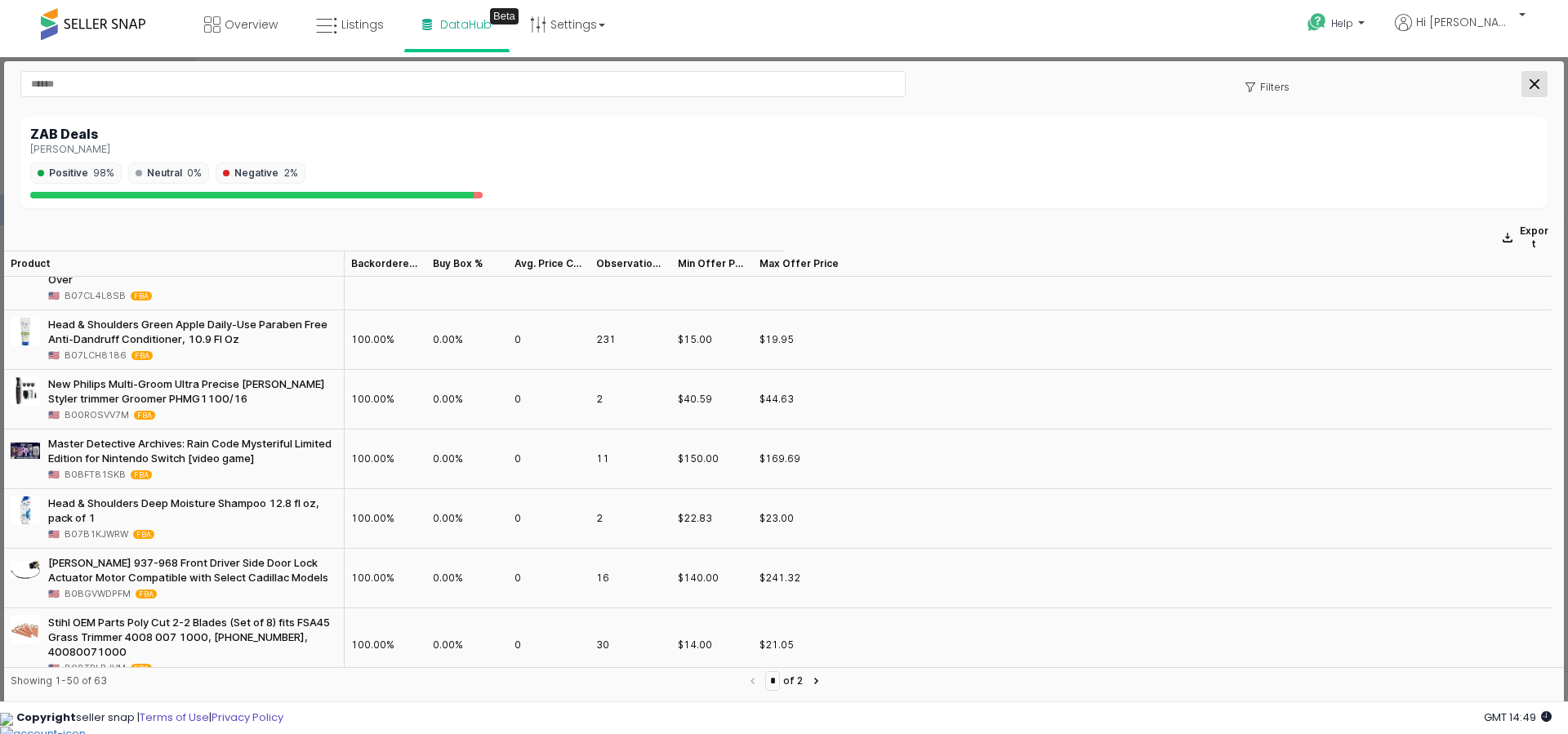
click at [1523, 76] on div "Close" at bounding box center [1534, 84] width 25 height 25
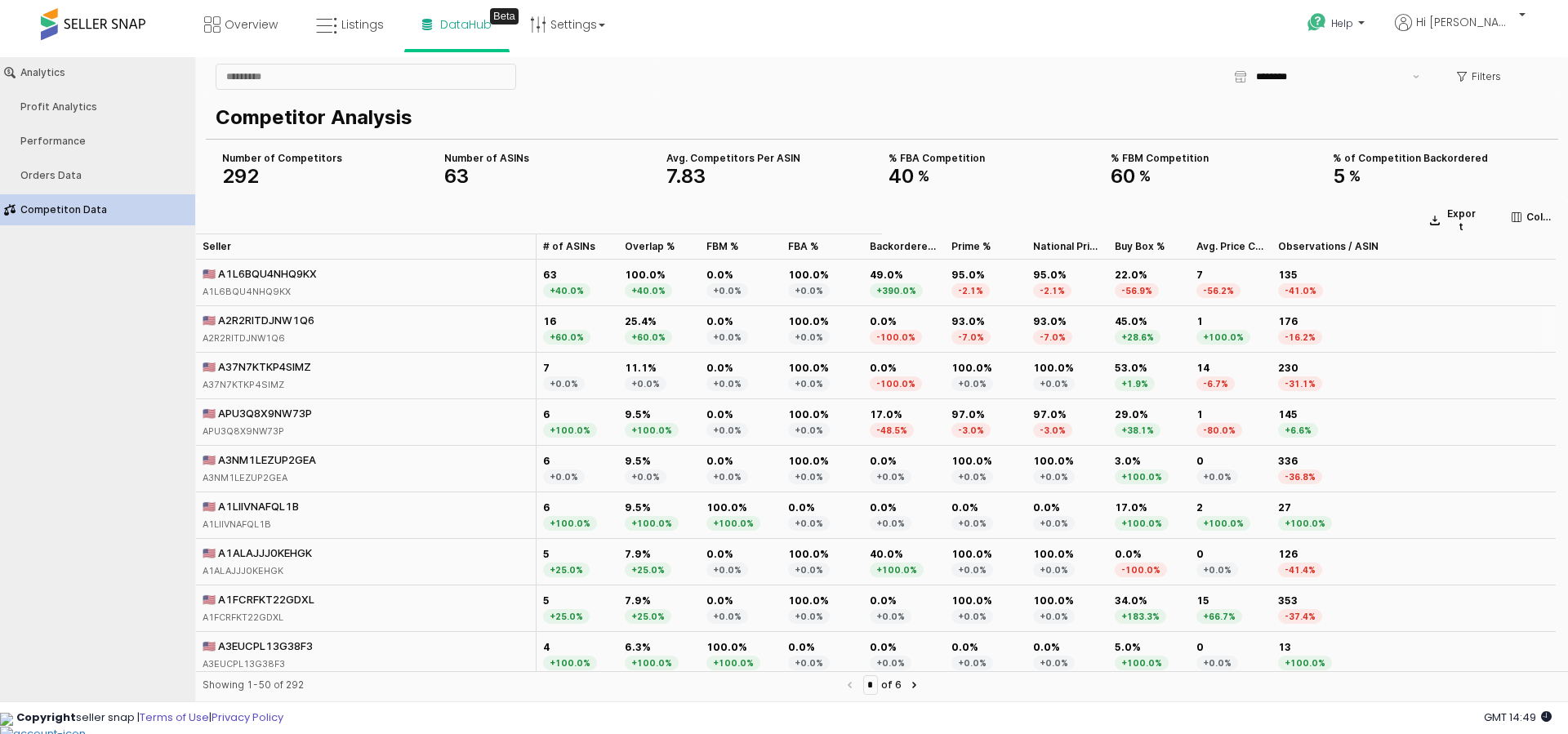
click at [343, 320] on div "🇺🇸 A2R2RITDJNW1Q6 A2R2RITDJNW1Q6" at bounding box center [366, 329] width 340 height 46
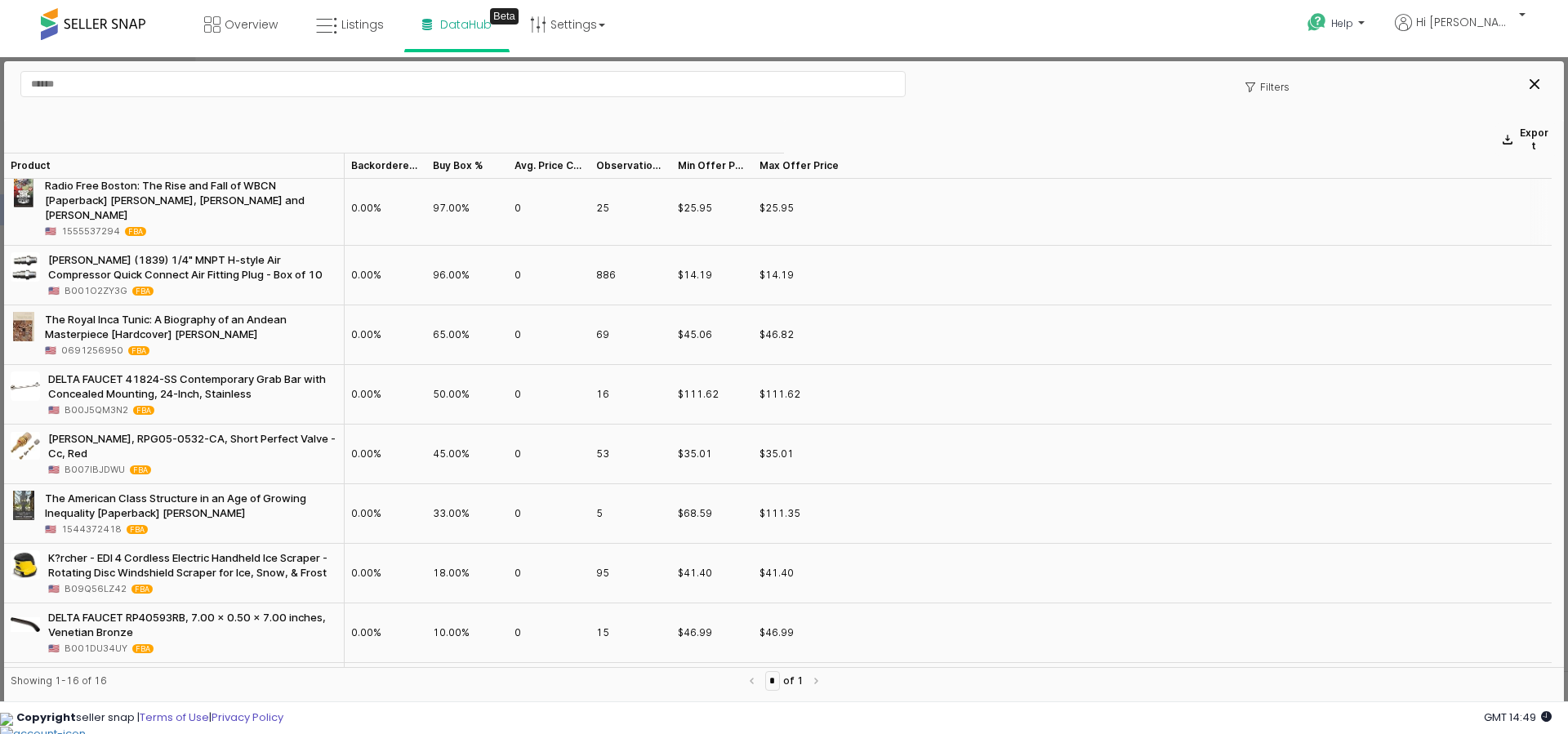
scroll to position [0, 0]
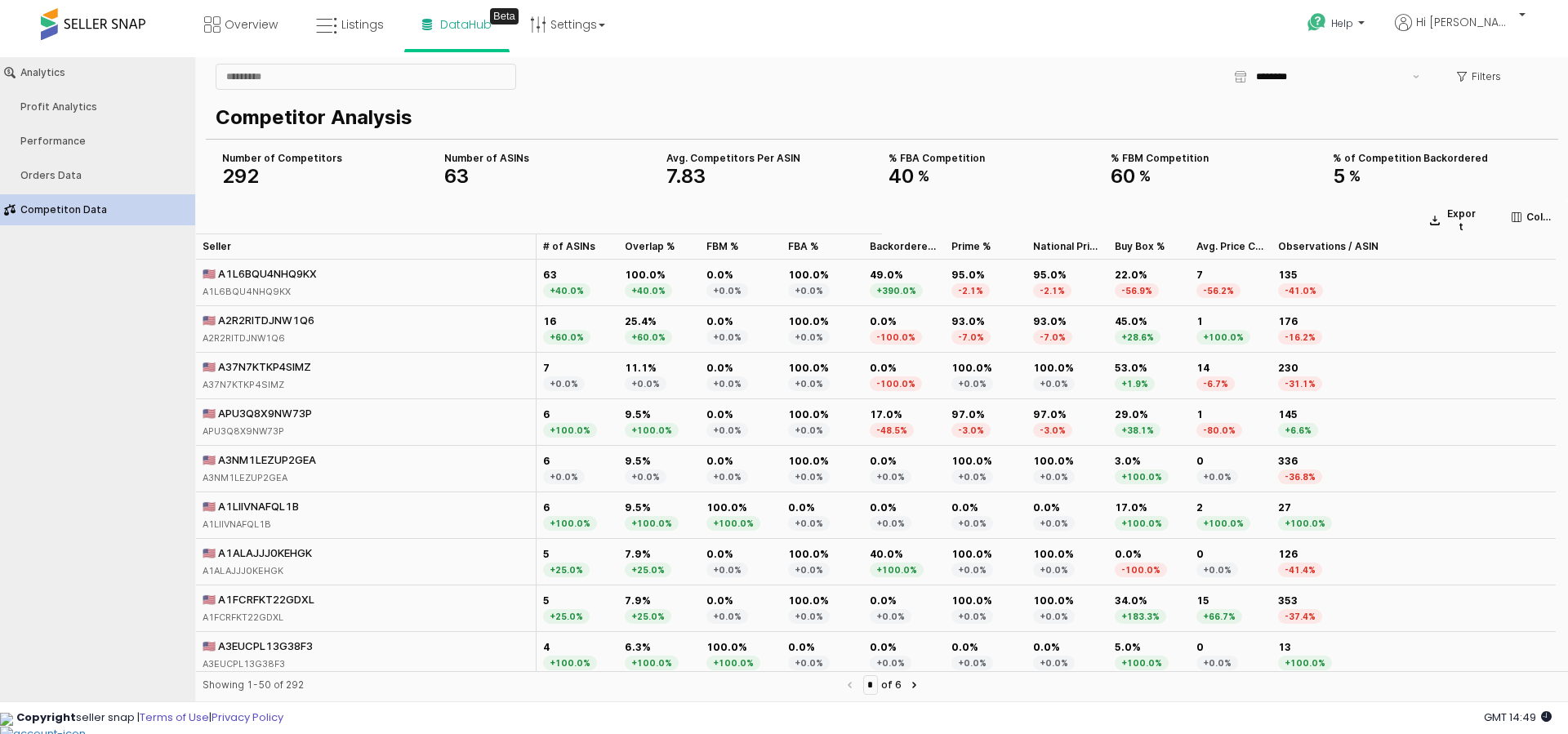
click at [335, 370] on div "🇺🇸 A37N7KTKP4SIMZ A37N7KTKP4SIMZ" at bounding box center [366, 376] width 340 height 46
click at [334, 321] on div "🇺🇸 A2R2RITDJNW1Q6 A2R2RITDJNW1Q6" at bounding box center [366, 329] width 340 height 46
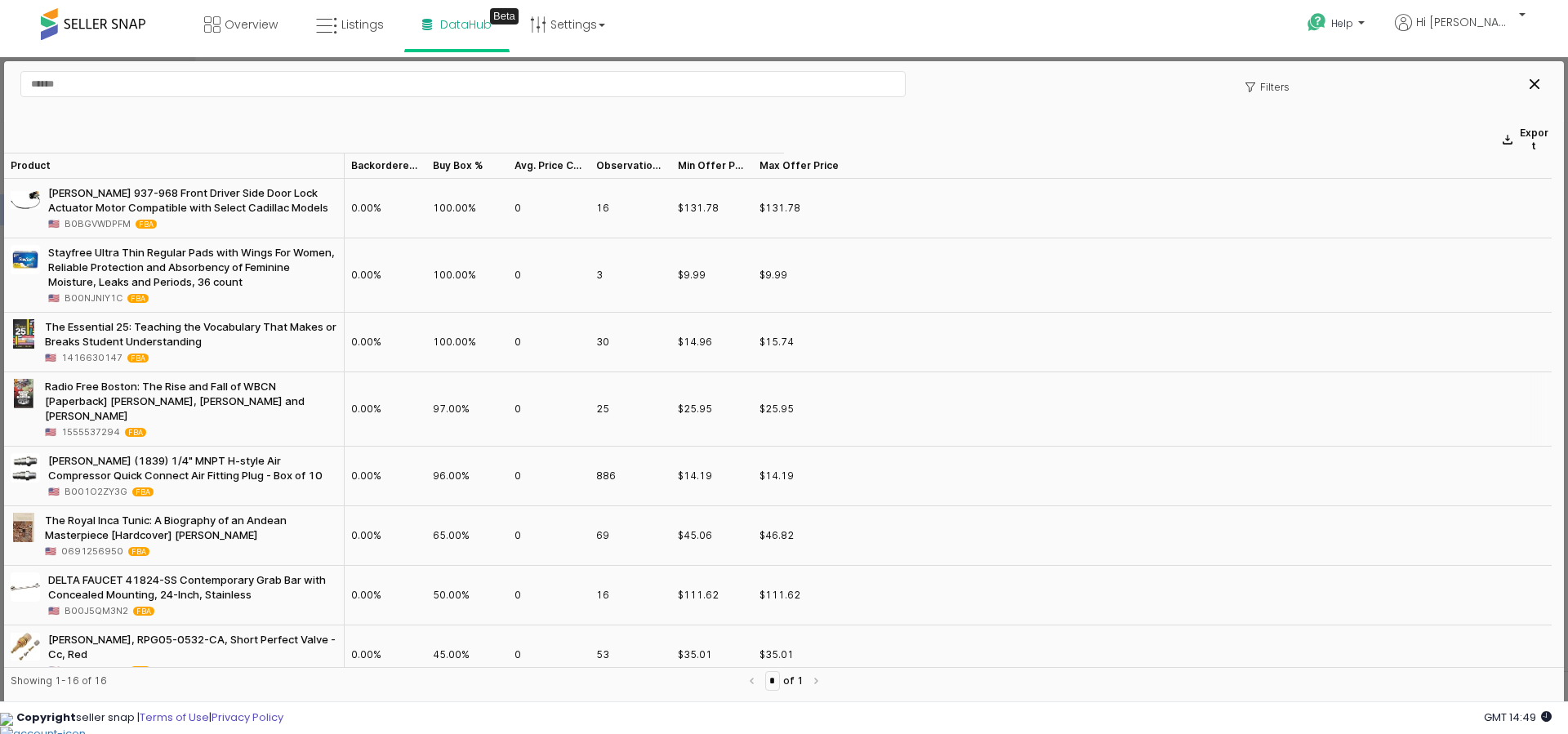
scroll to position [165, 0]
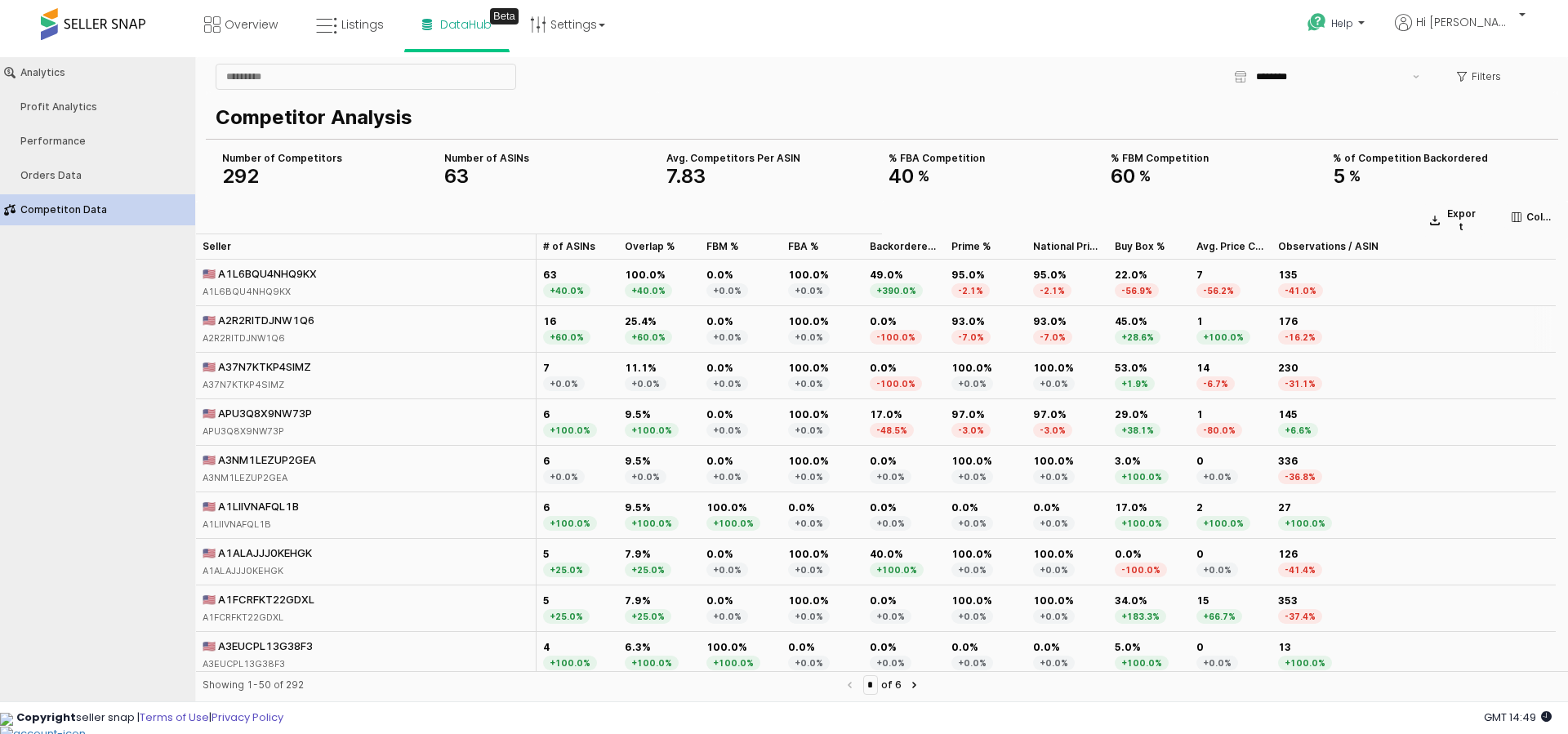
drag, startPoint x: 322, startPoint y: 316, endPoint x: 217, endPoint y: 321, distance: 105.1
click at [217, 321] on div "🇺🇸 A2R2RITDJNW1Q6 A2R2RITDJNW1Q6" at bounding box center [366, 329] width 340 height 46
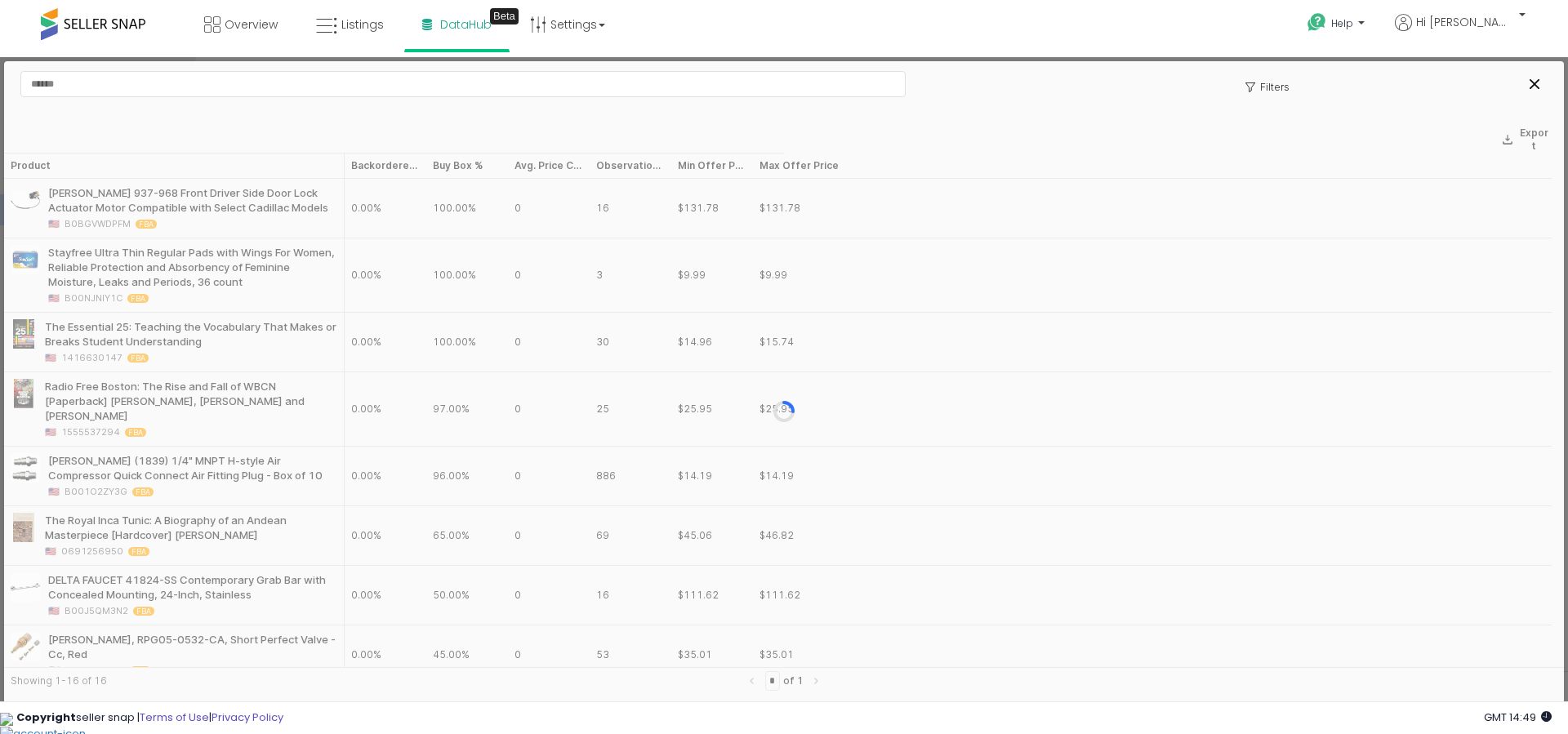
copy div "R2RITDJNW1Q6"
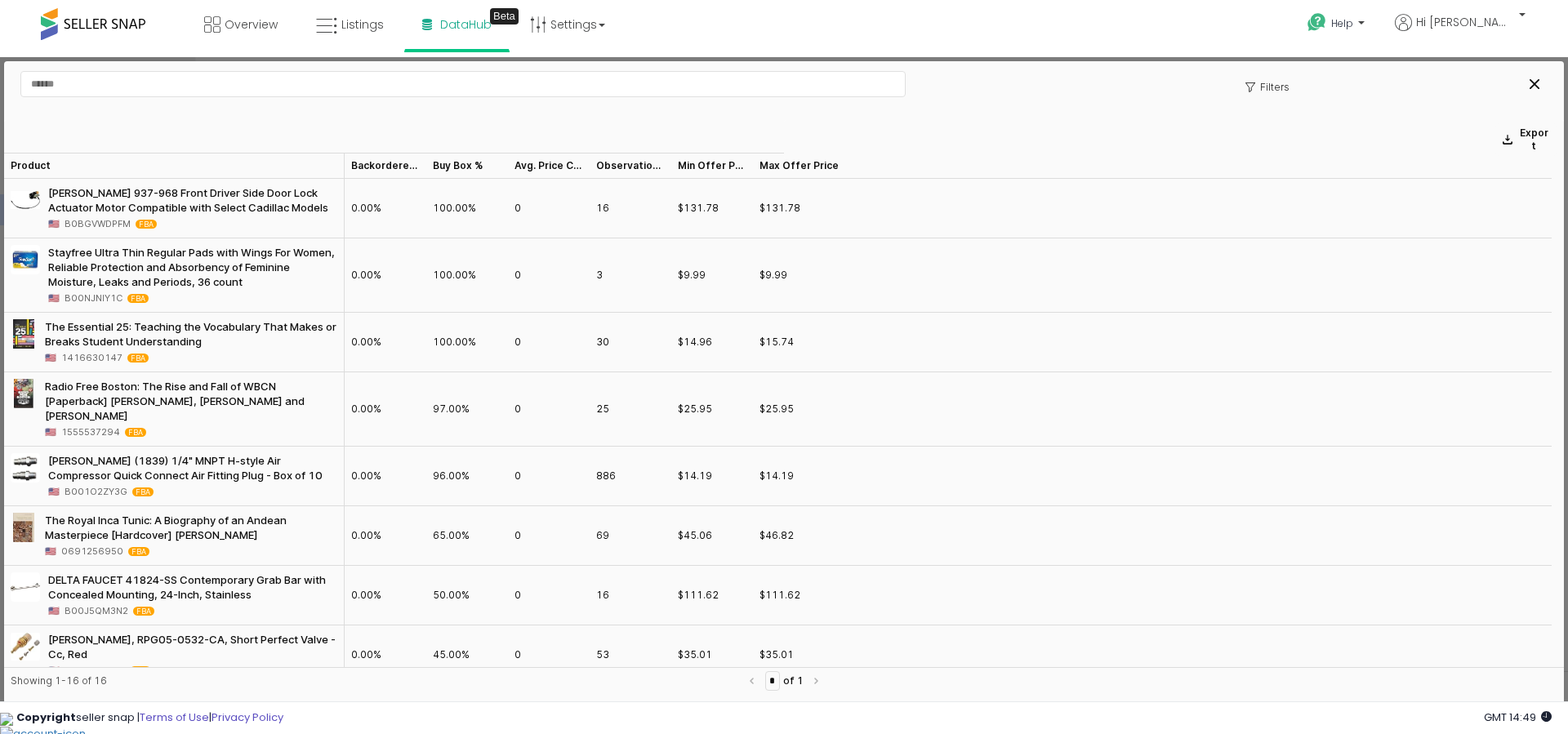
click at [1519, 82] on div at bounding box center [1491, 84] width 115 height 26
click at [1530, 83] on icon "Close" at bounding box center [1534, 83] width 9 height 9
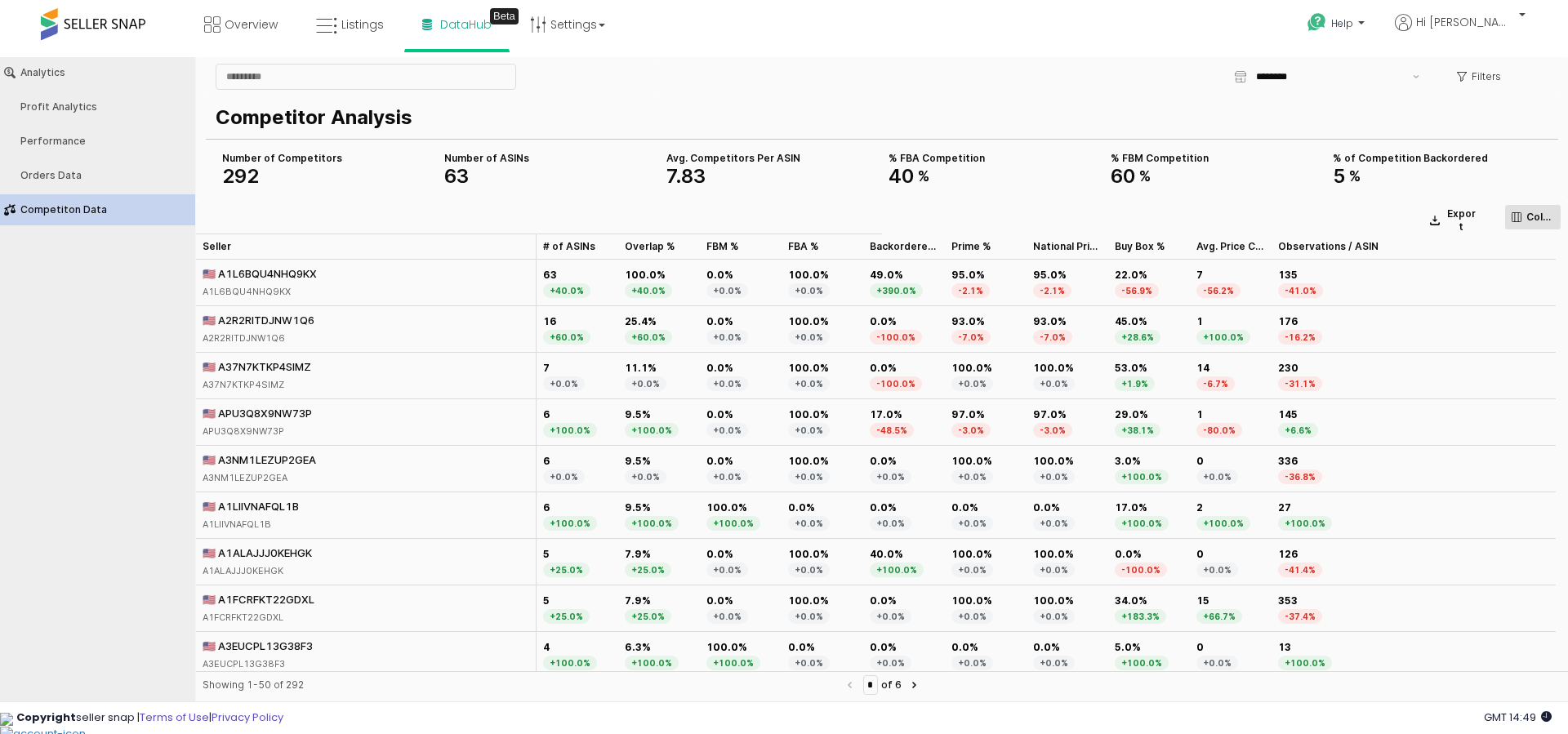
click at [1539, 215] on p "Columns" at bounding box center [1540, 217] width 28 height 13
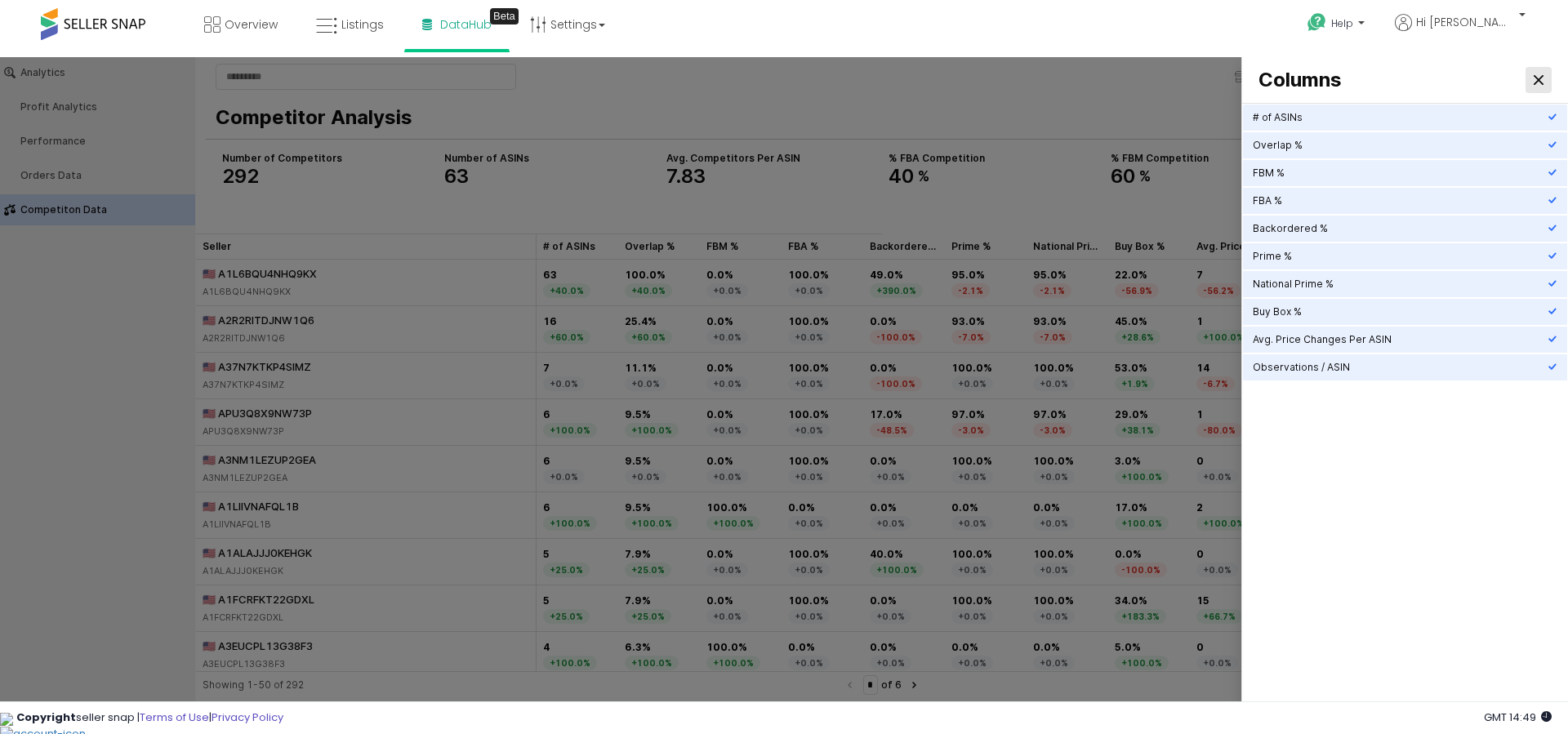
click at [1529, 81] on div "Close" at bounding box center [1539, 80] width 25 height 25
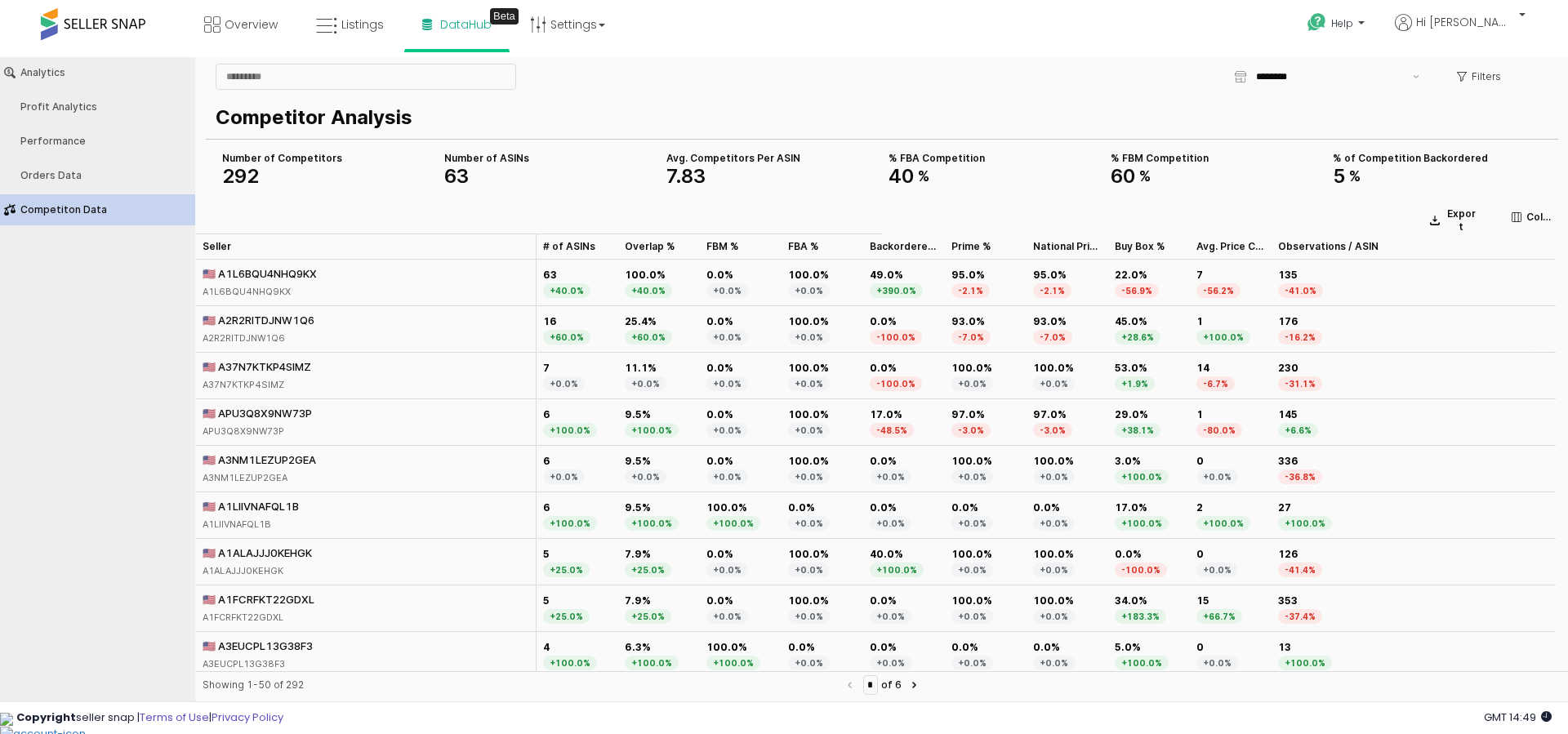
drag, startPoint x: 329, startPoint y: 321, endPoint x: 221, endPoint y: 321, distance: 108.0
click at [221, 321] on div "🇺🇸 A2R2RITDJNW1Q6 A2R2RITDJNW1Q6" at bounding box center [366, 329] width 340 height 46
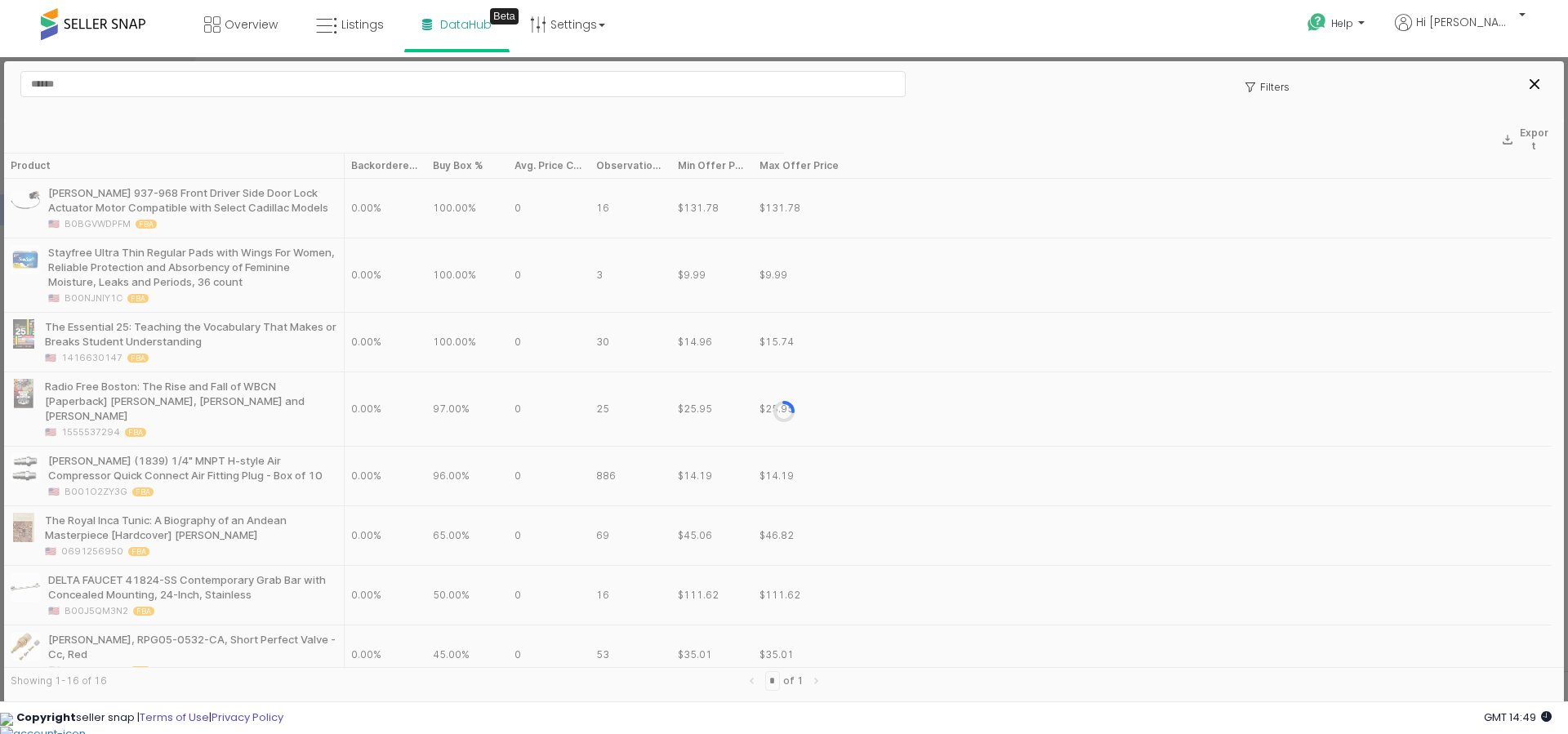
copy div "R2RITDJNW1Q6"
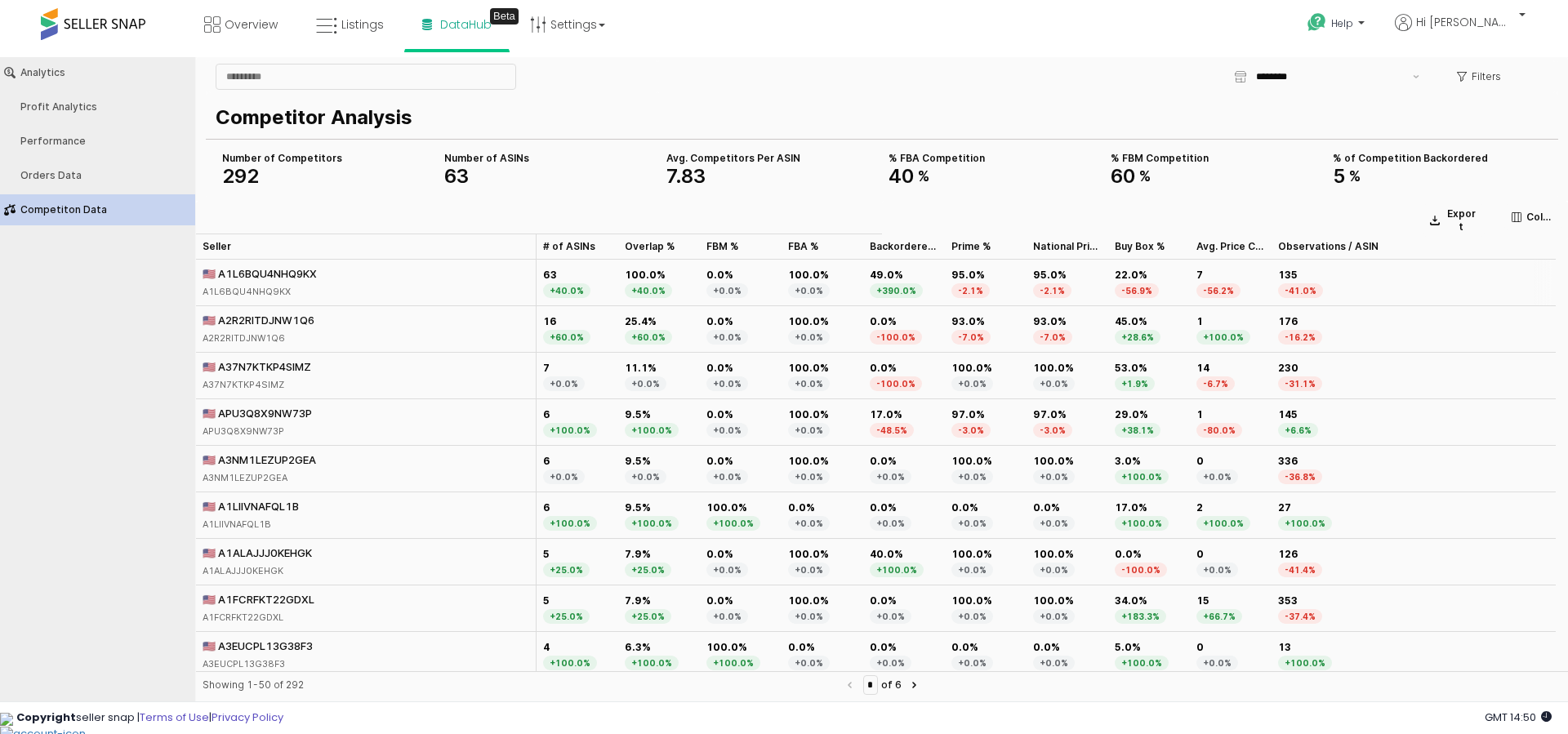
drag, startPoint x: 340, startPoint y: 272, endPoint x: 221, endPoint y: 272, distance: 119.0
click at [221, 272] on div "🇺🇸 A1L6BQU4NHQ9KX A1L6BQU4NHQ9KX" at bounding box center [366, 283] width 340 height 46
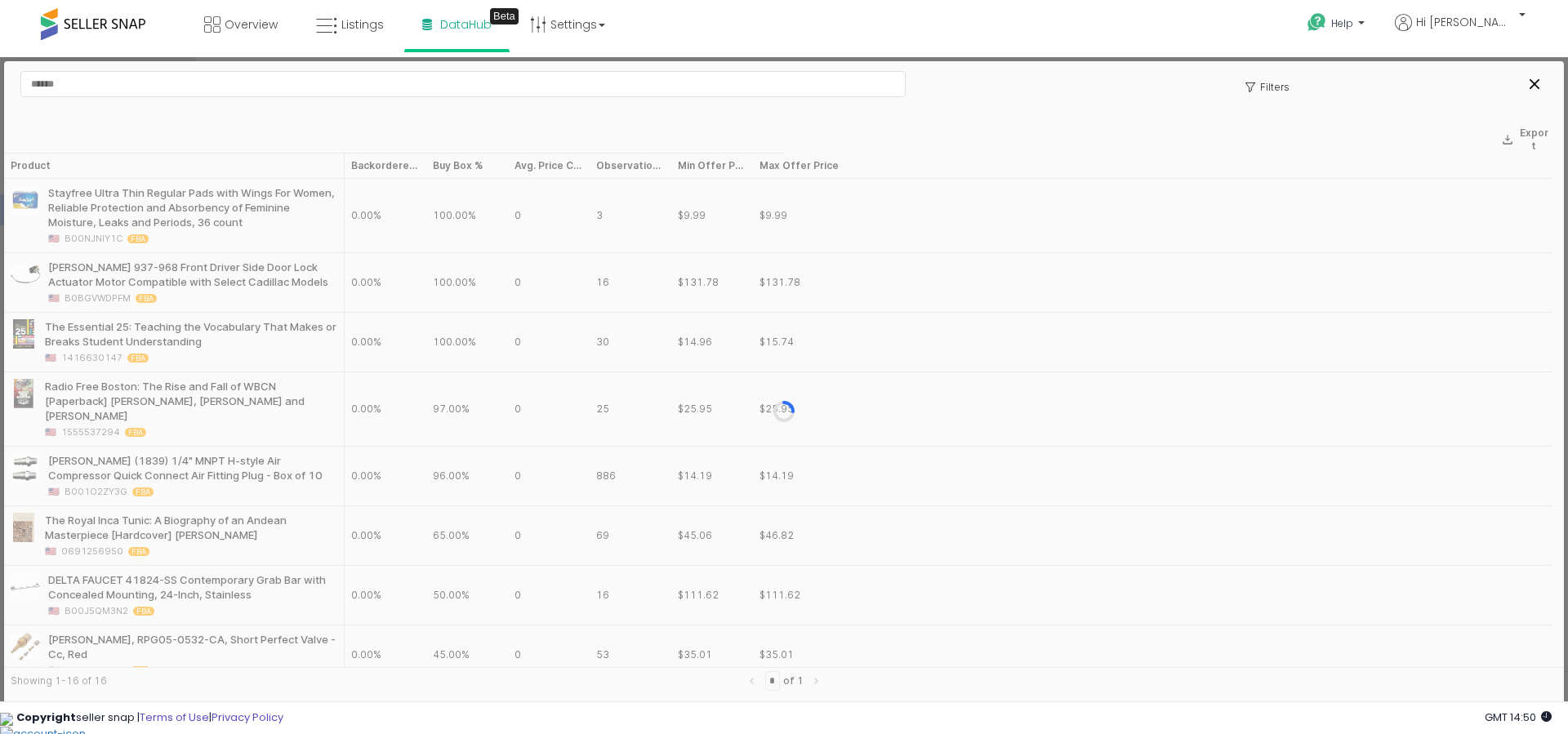
copy div "L6BQU4NHQ9KX"
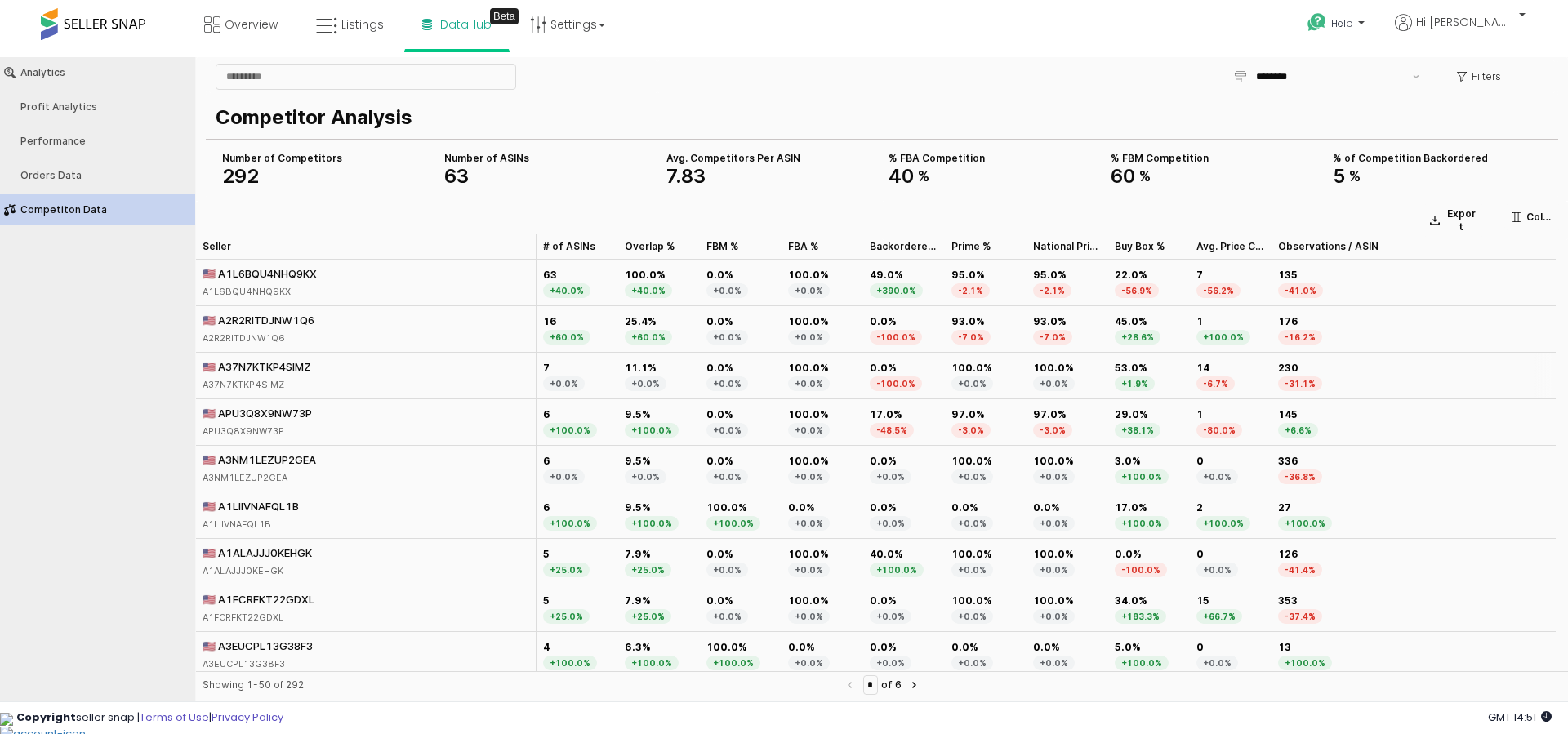
drag, startPoint x: 341, startPoint y: 365, endPoint x: 221, endPoint y: 370, distance: 120.1
click at [221, 370] on div "🇺🇸 A37N7KTKP4SIMZ A37N7KTKP4SIMZ" at bounding box center [366, 376] width 340 height 46
copy div "7N7KTKP4SIMZ"
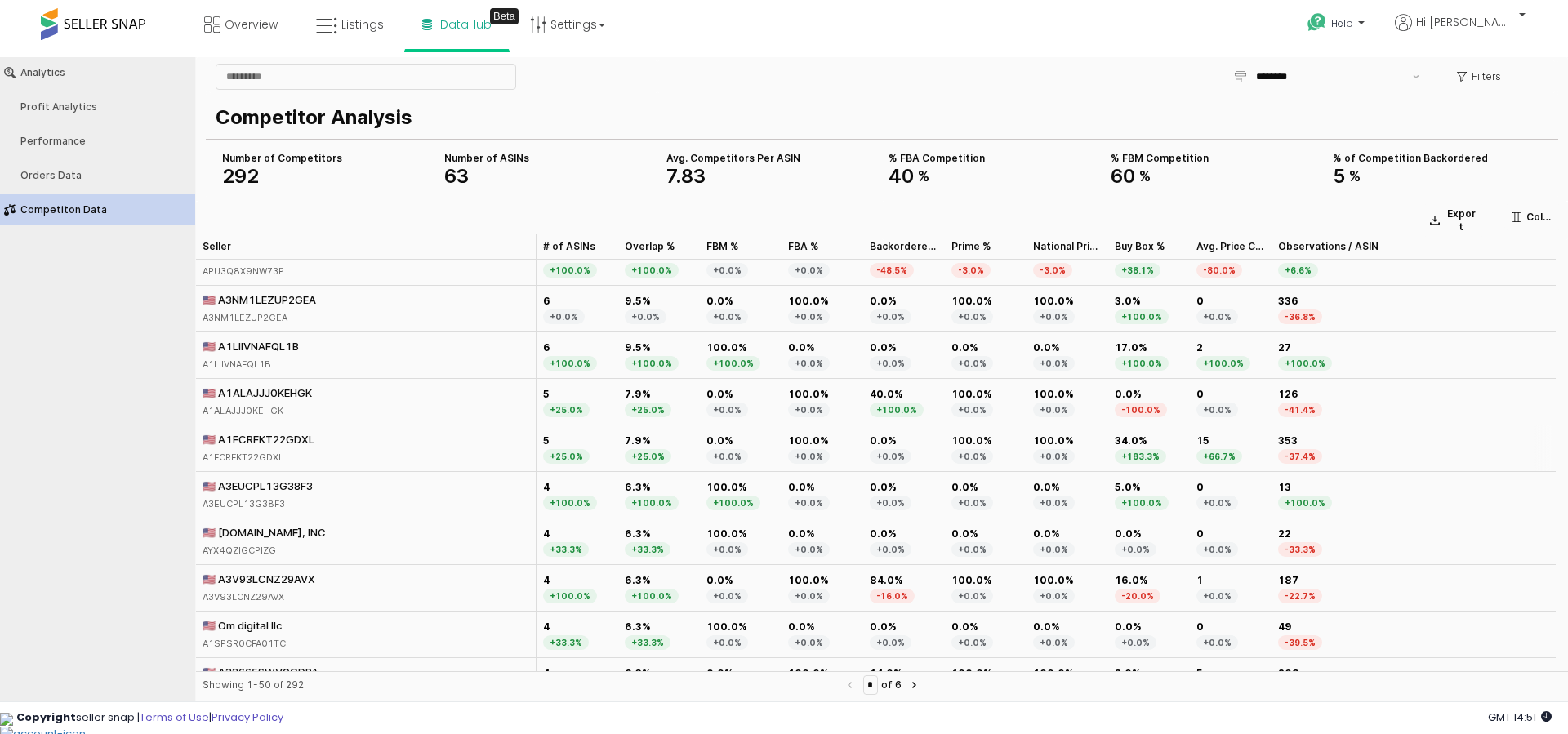
scroll to position [0, 0]
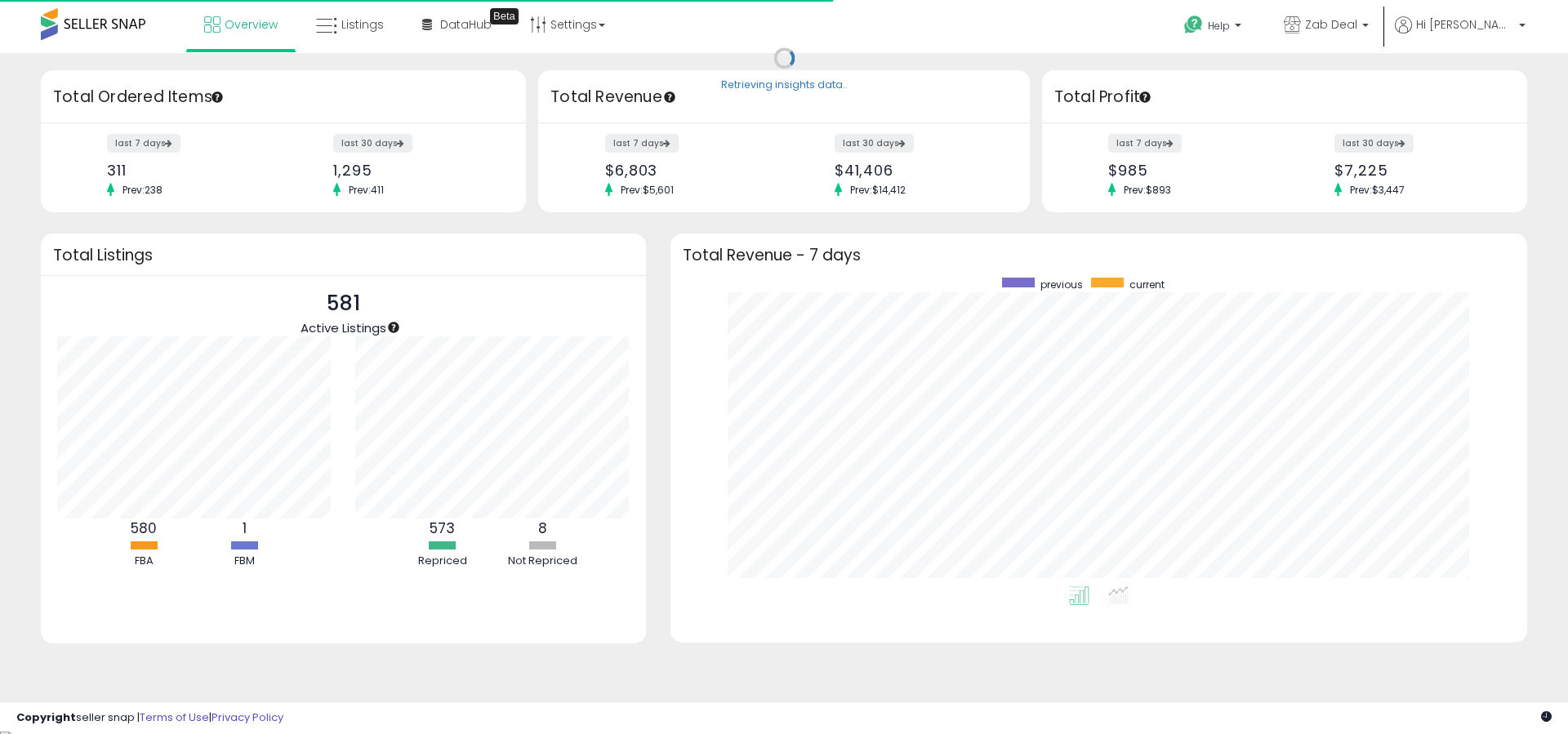
scroll to position [309, 824]
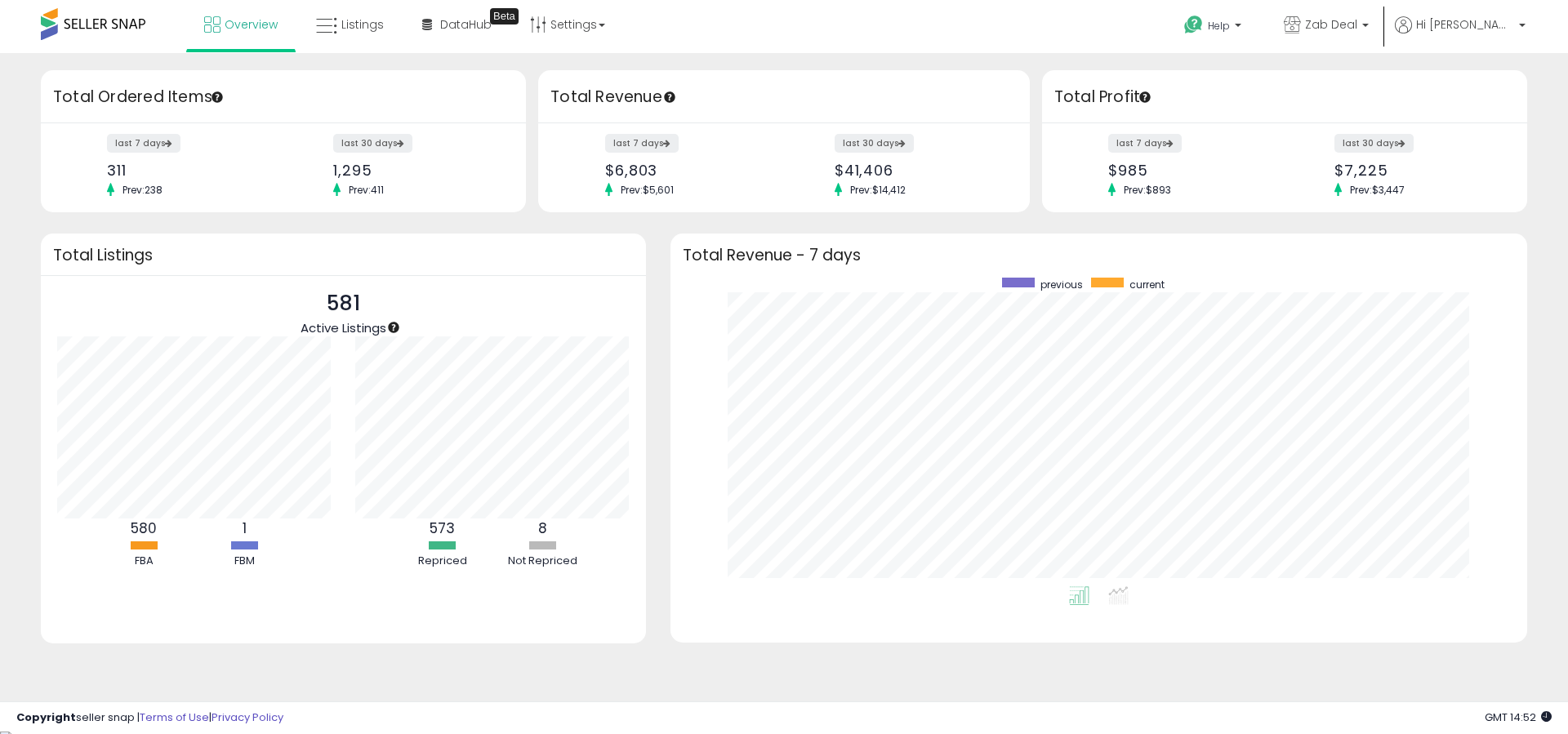
click at [536, 537] on div "8 Not Repriced" at bounding box center [543, 543] width 98 height 50
click at [542, 533] on b "8" at bounding box center [542, 528] width 9 height 20
click at [357, 31] on span "Listings" at bounding box center [362, 24] width 42 height 16
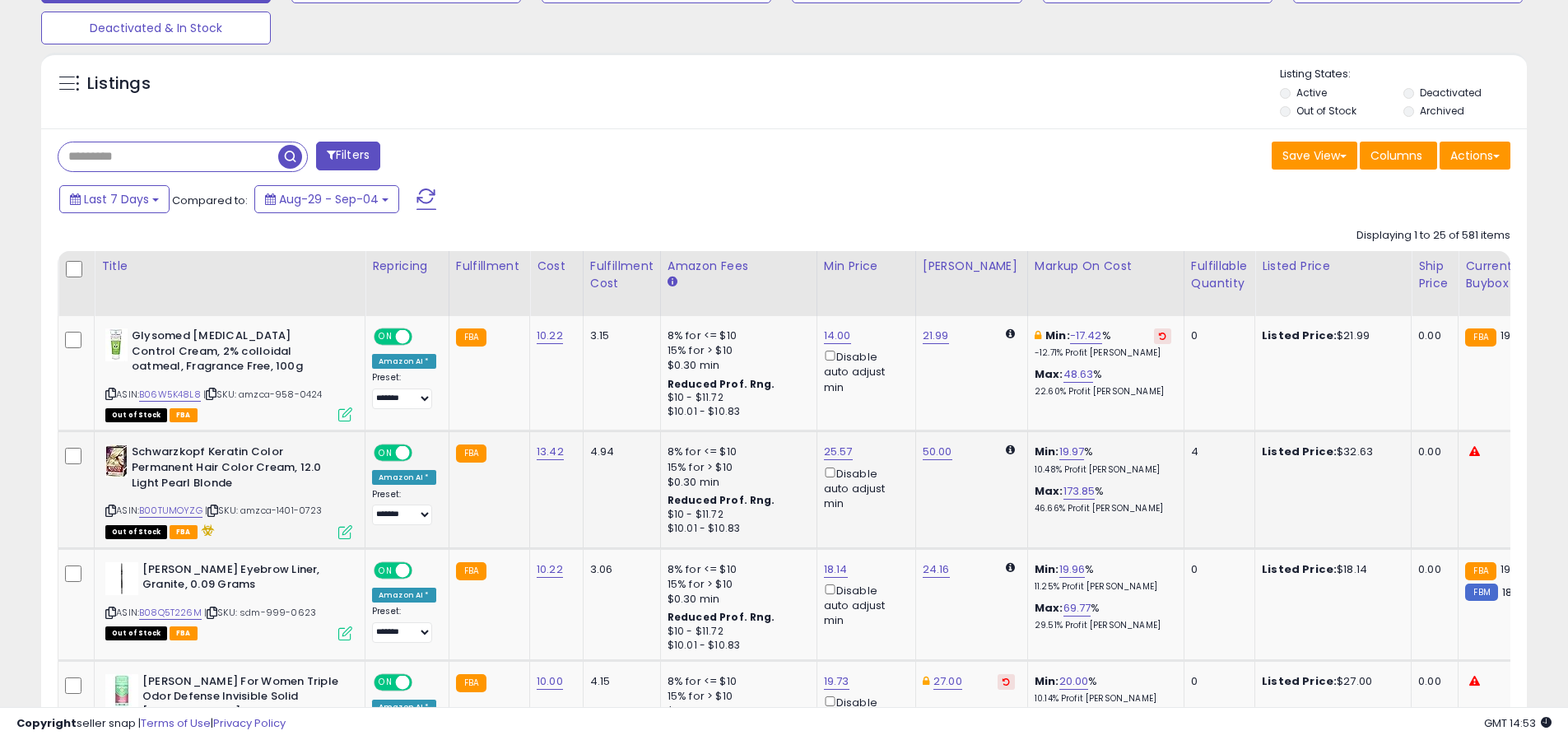
scroll to position [636, 0]
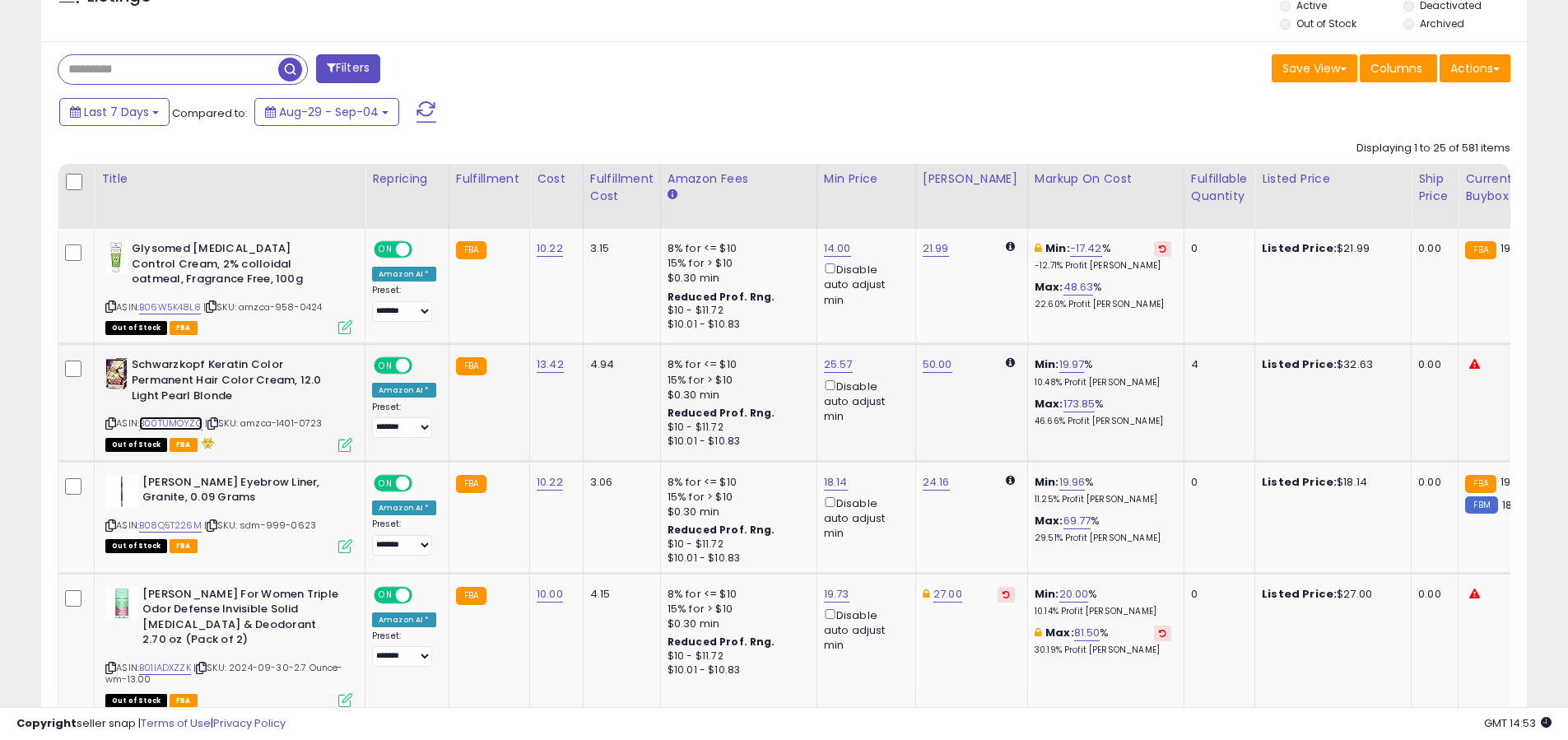
click at [194, 417] on link "B00TUMOYZG" at bounding box center [171, 424] width 63 height 14
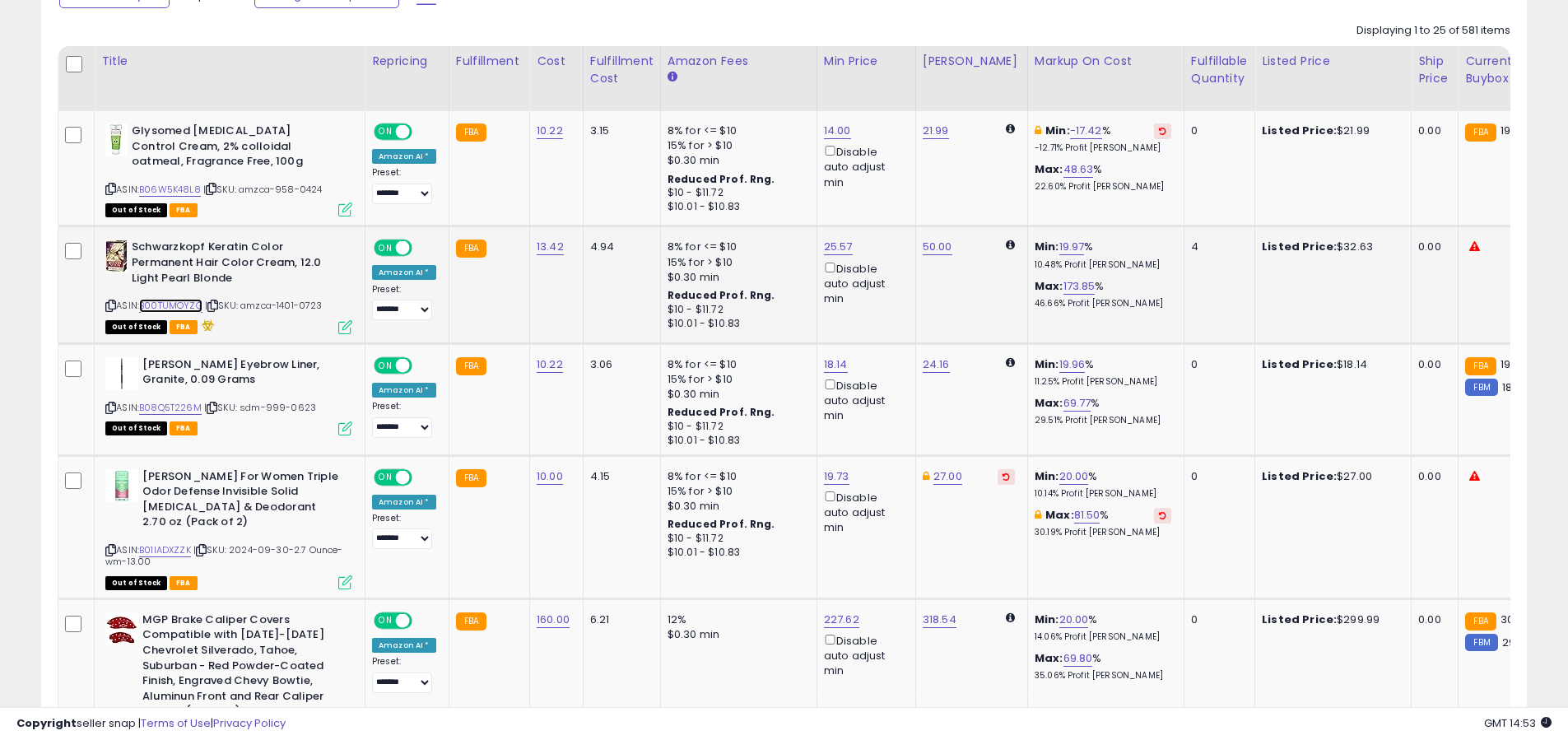
scroll to position [407, 0]
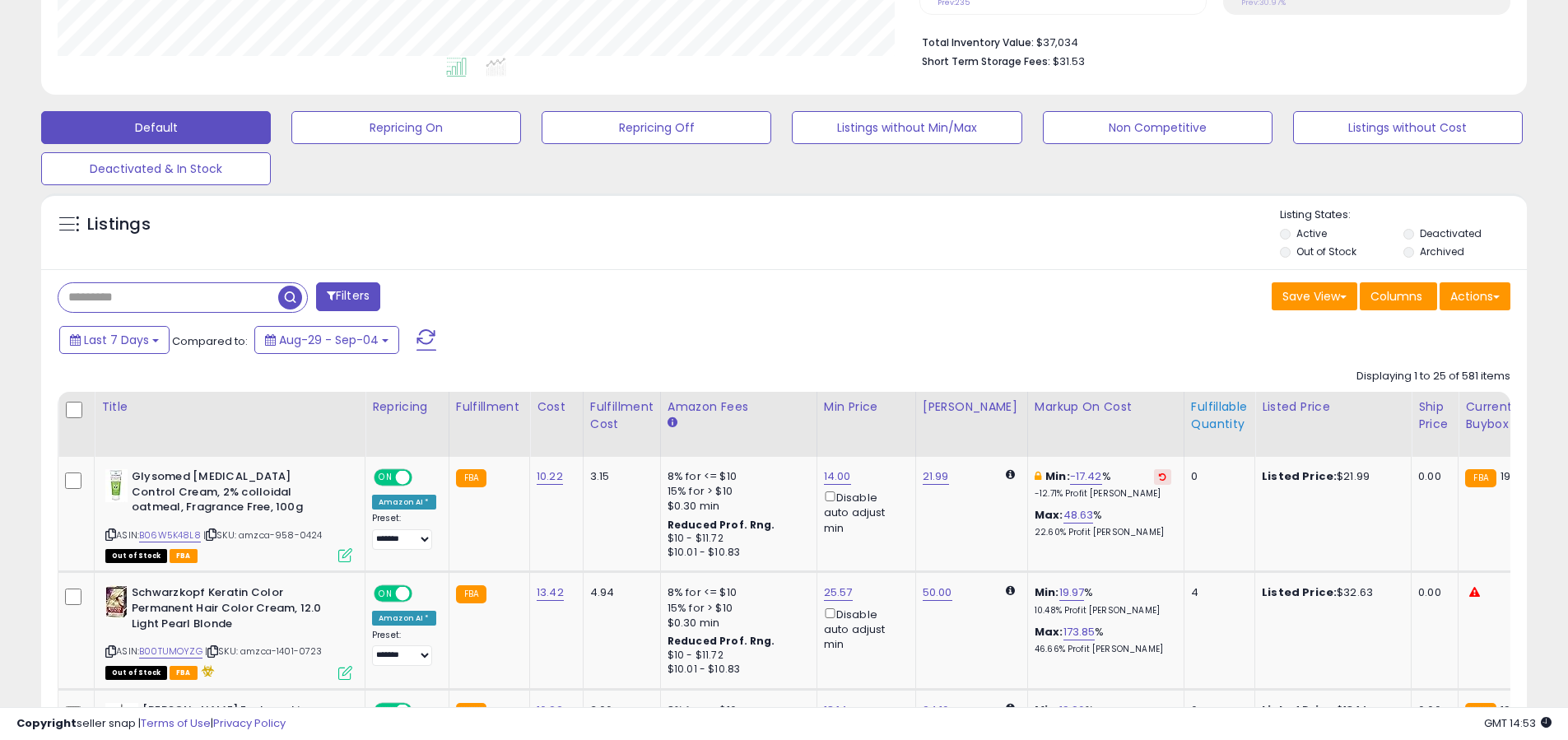
click at [1195, 425] on div "Fulfillable Quantity" at bounding box center [1220, 416] width 57 height 35
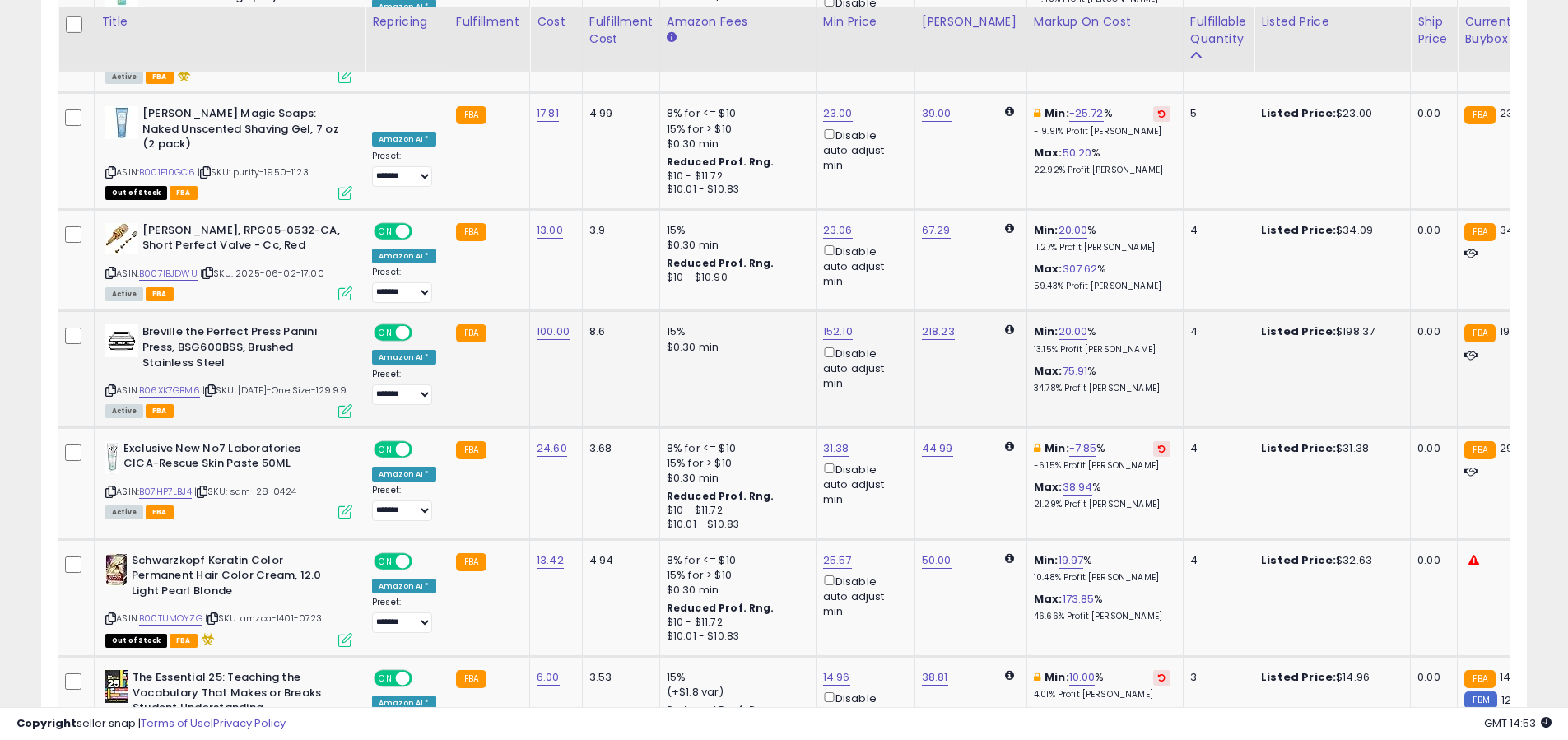
scroll to position [3190, 0]
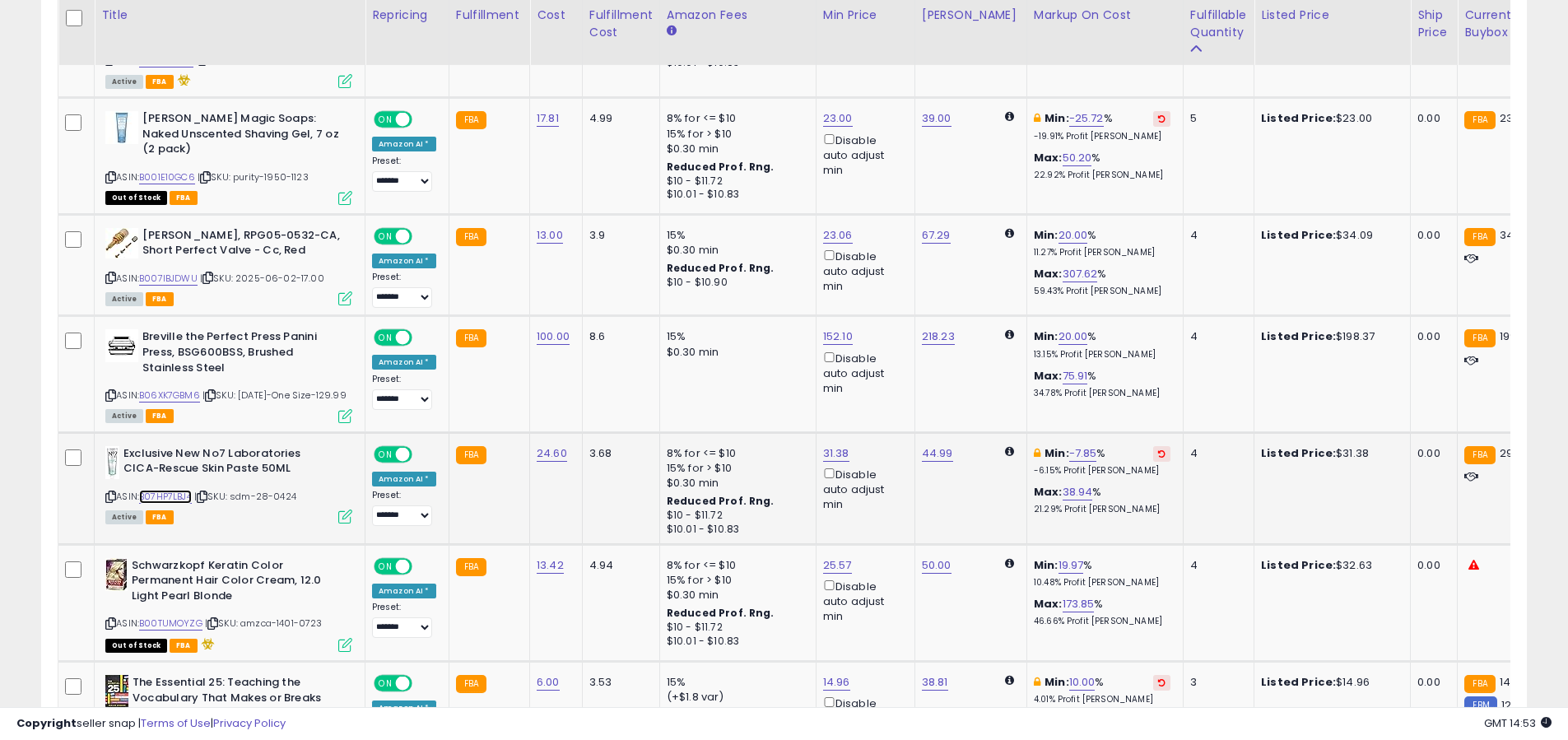
click at [180, 490] on link "B07HP7LBJ4" at bounding box center [165, 497] width 53 height 14
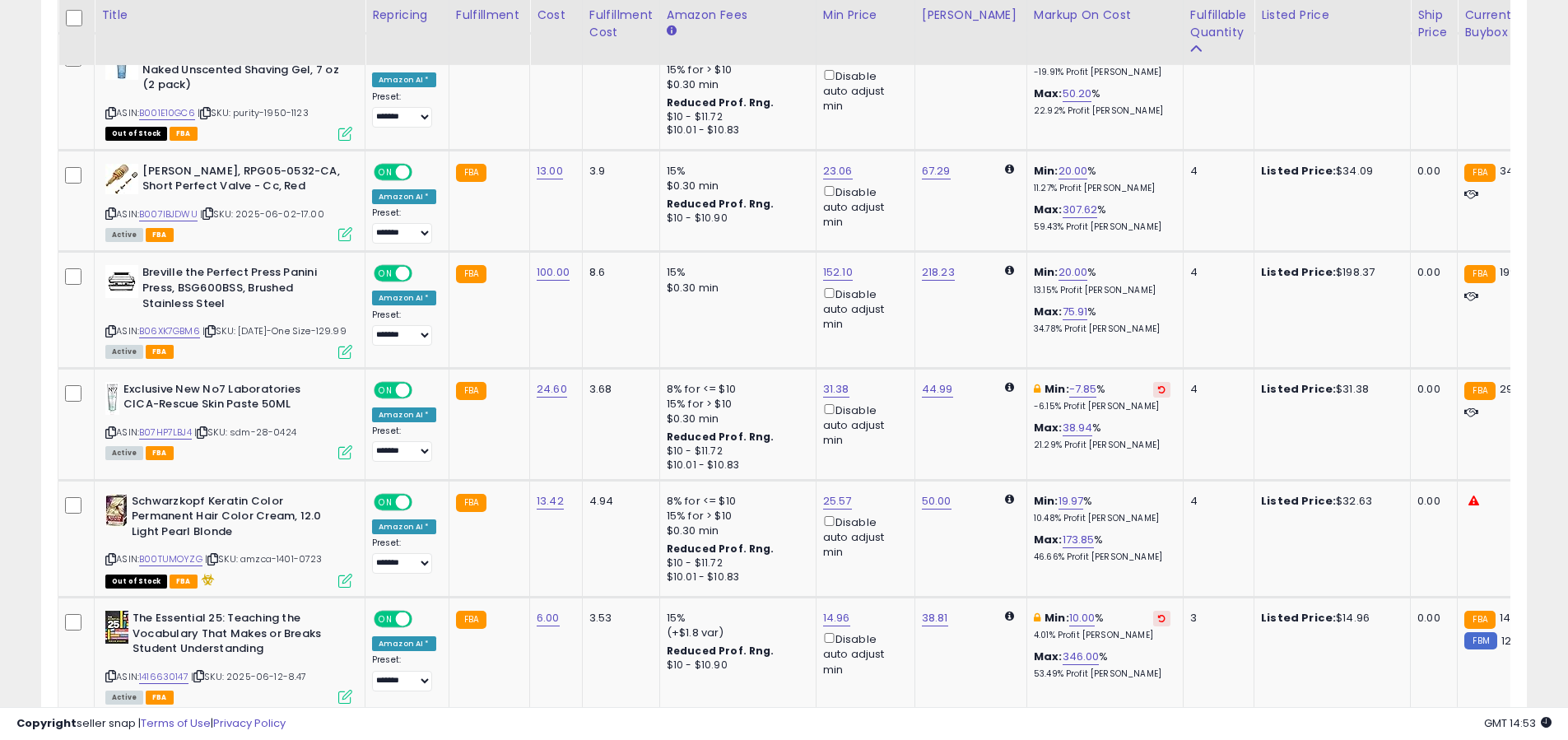
scroll to position [3494, 0]
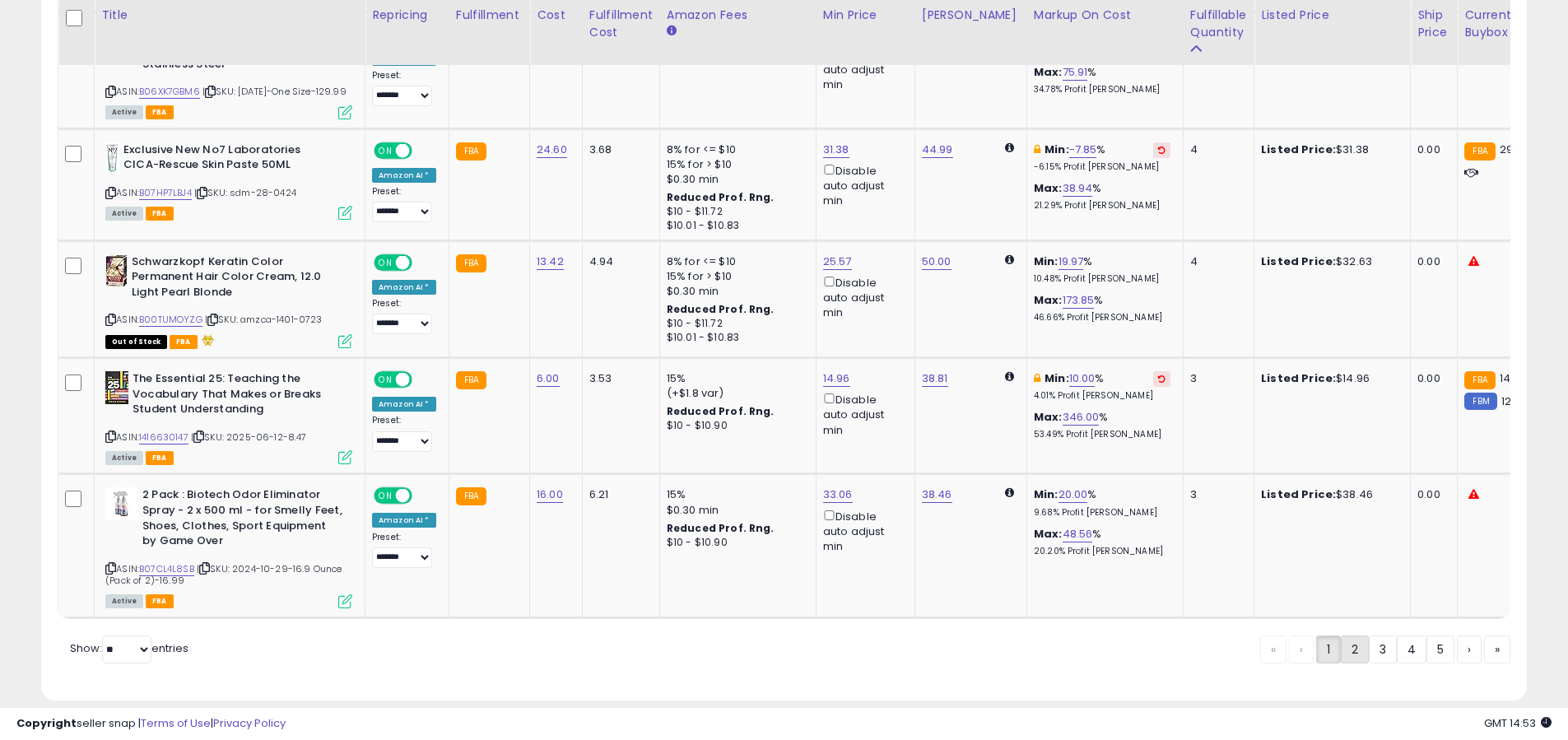
click at [1353, 636] on link "2" at bounding box center [1355, 650] width 28 height 28
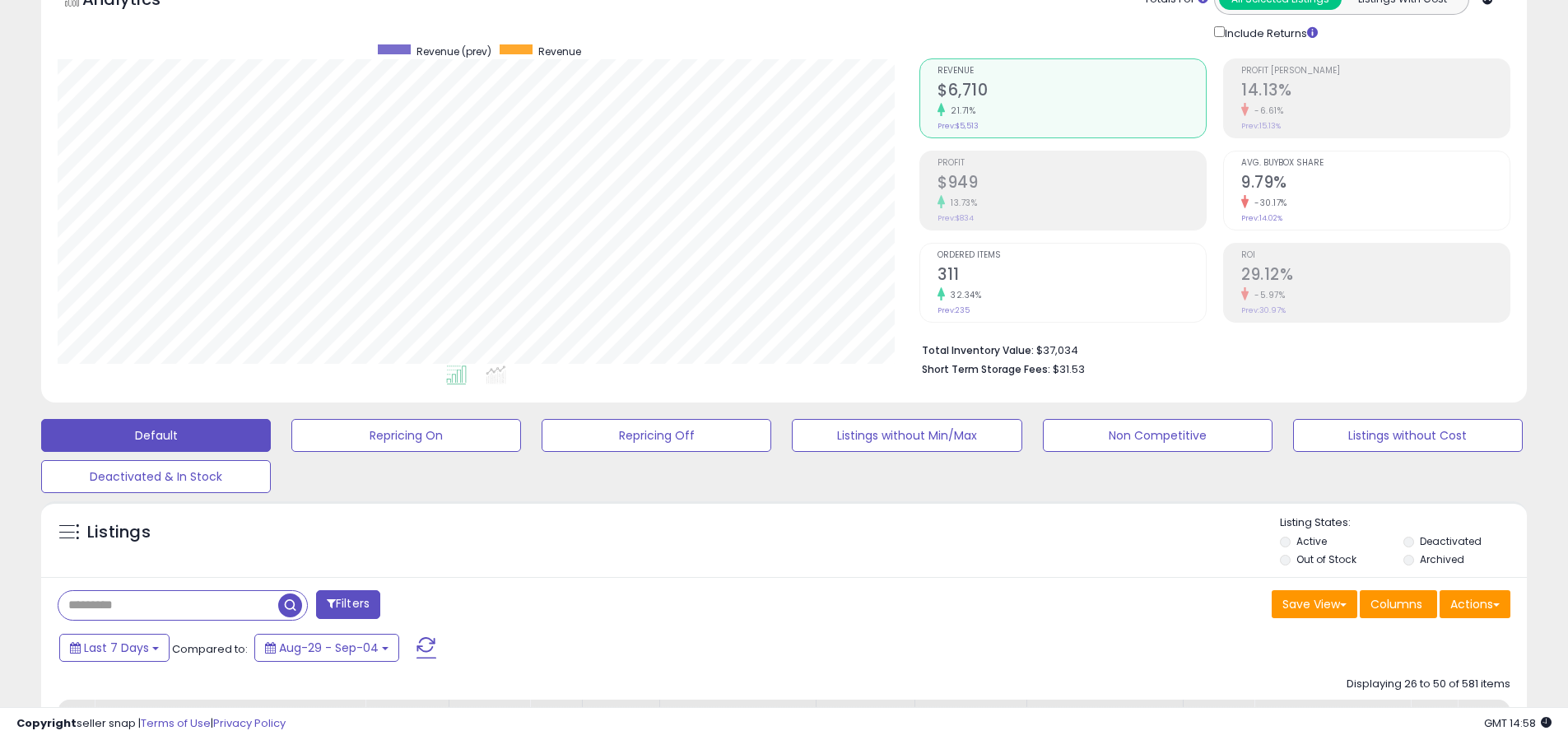
scroll to position [0, 0]
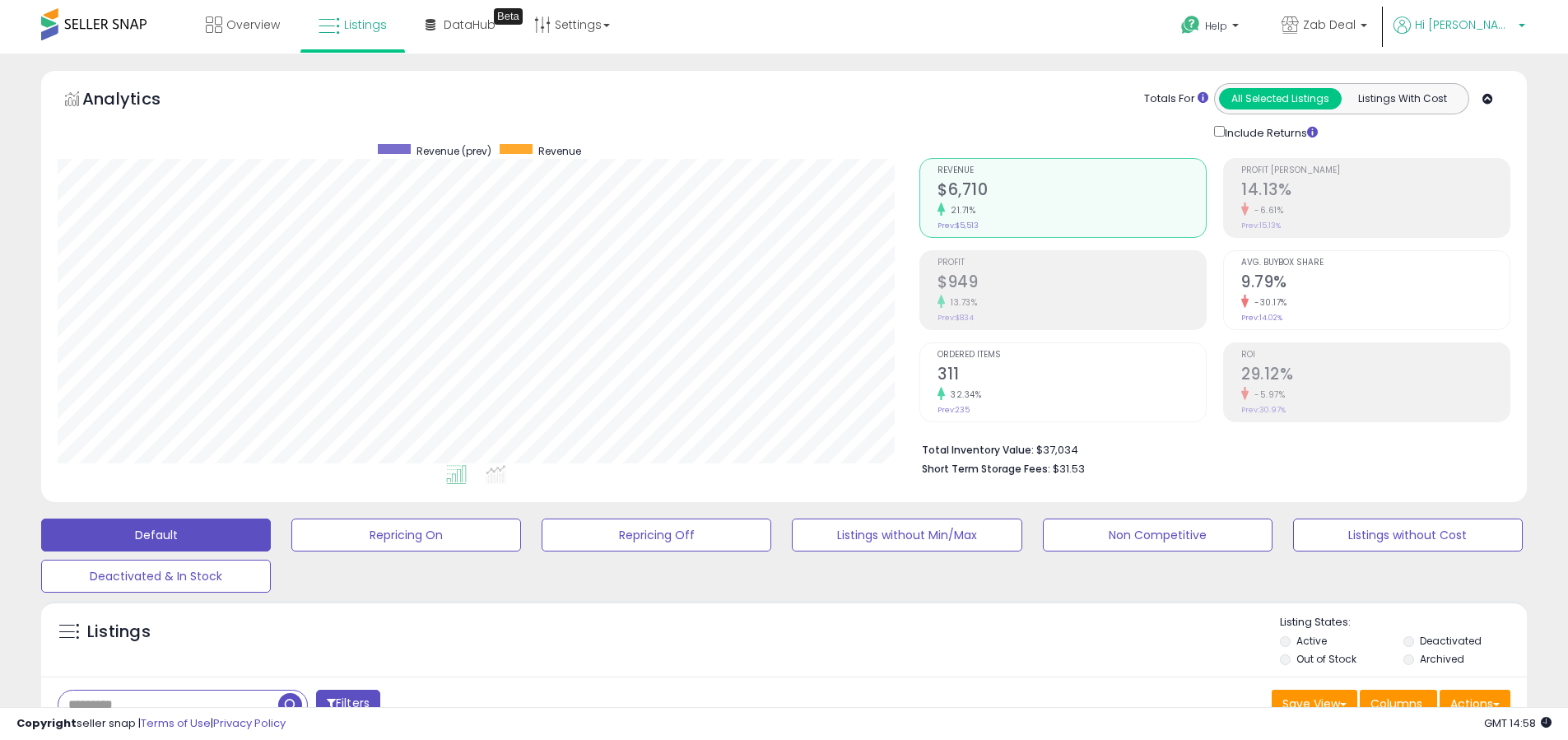
click at [1510, 42] on link "Hi Abdul" at bounding box center [1460, 35] width 132 height 37
click at [1496, 176] on link "Logout" at bounding box center [1488, 174] width 36 height 16
